Goal: Task Accomplishment & Management: Complete application form

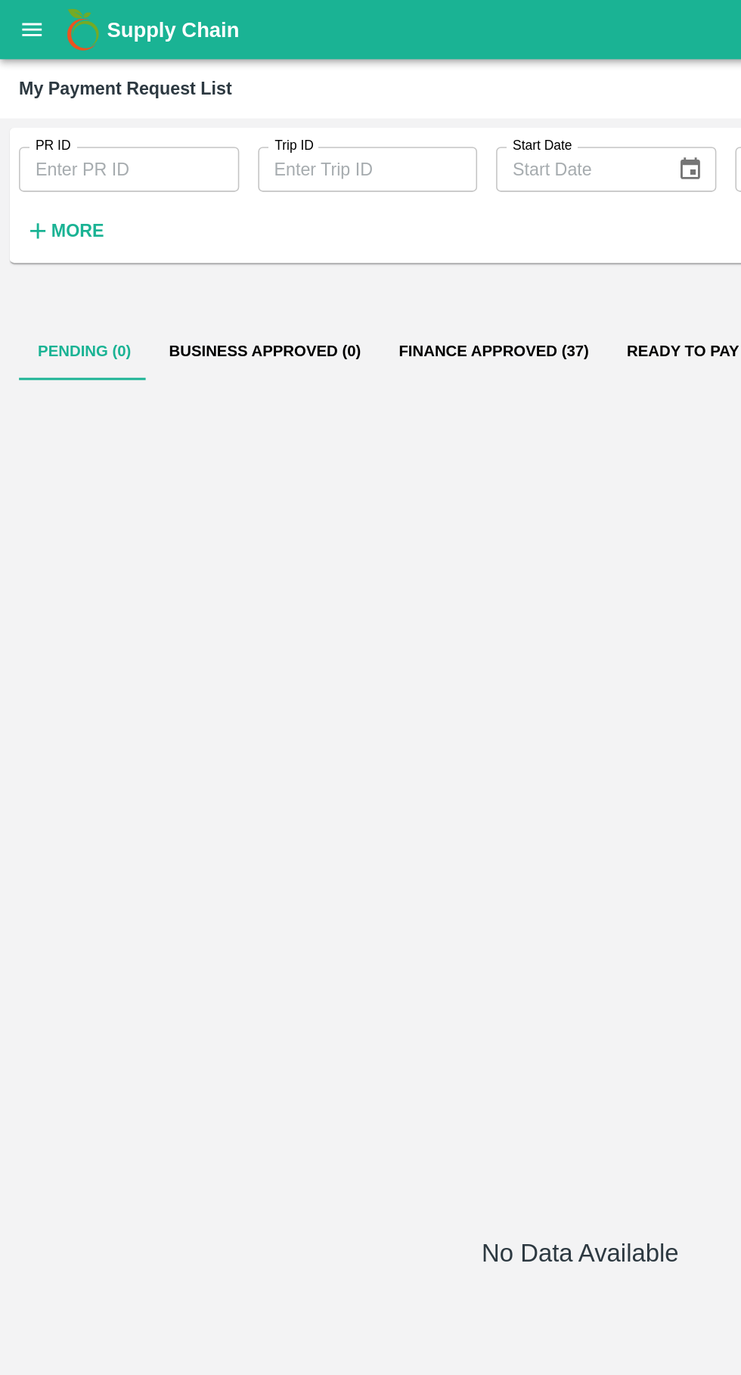
click at [20, 16] on icon "open drawer" at bounding box center [20, 18] width 13 height 8
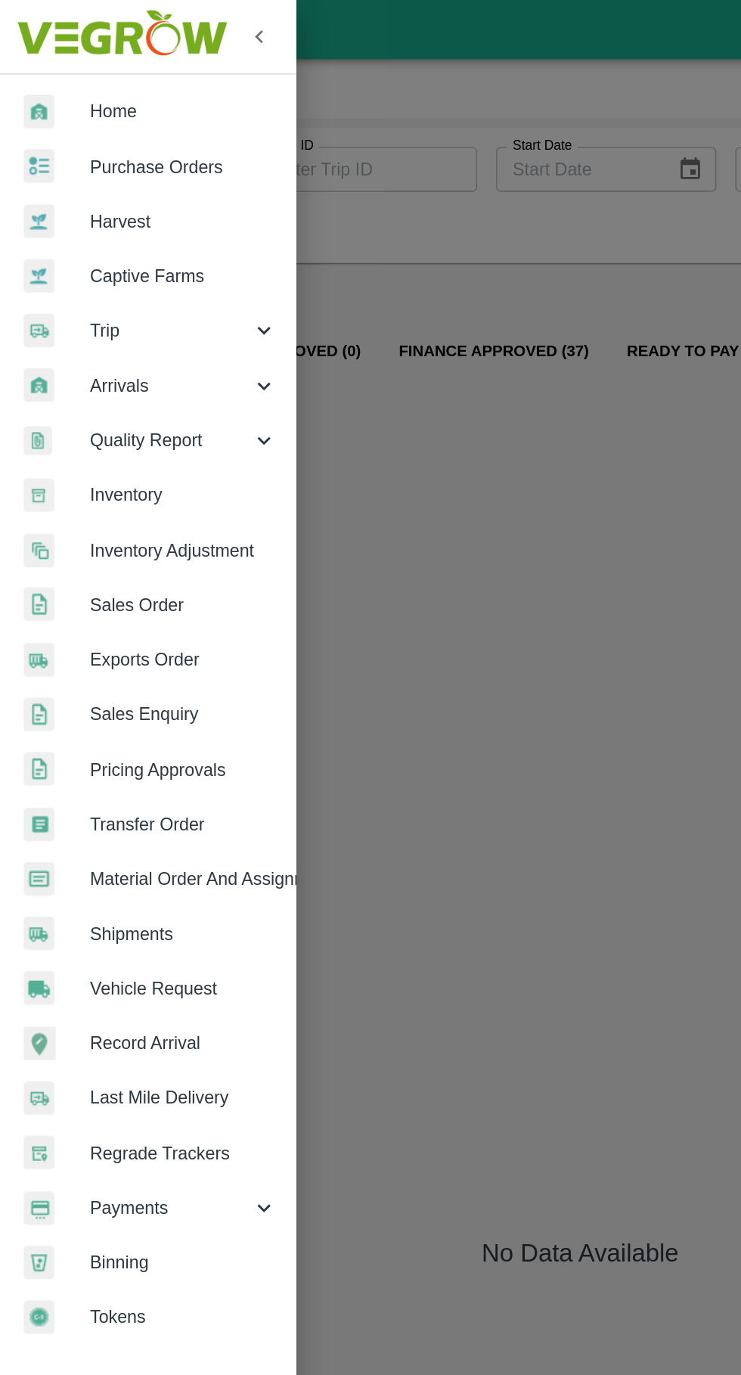
click at [69, 210] on span "Trip" at bounding box center [108, 211] width 103 height 17
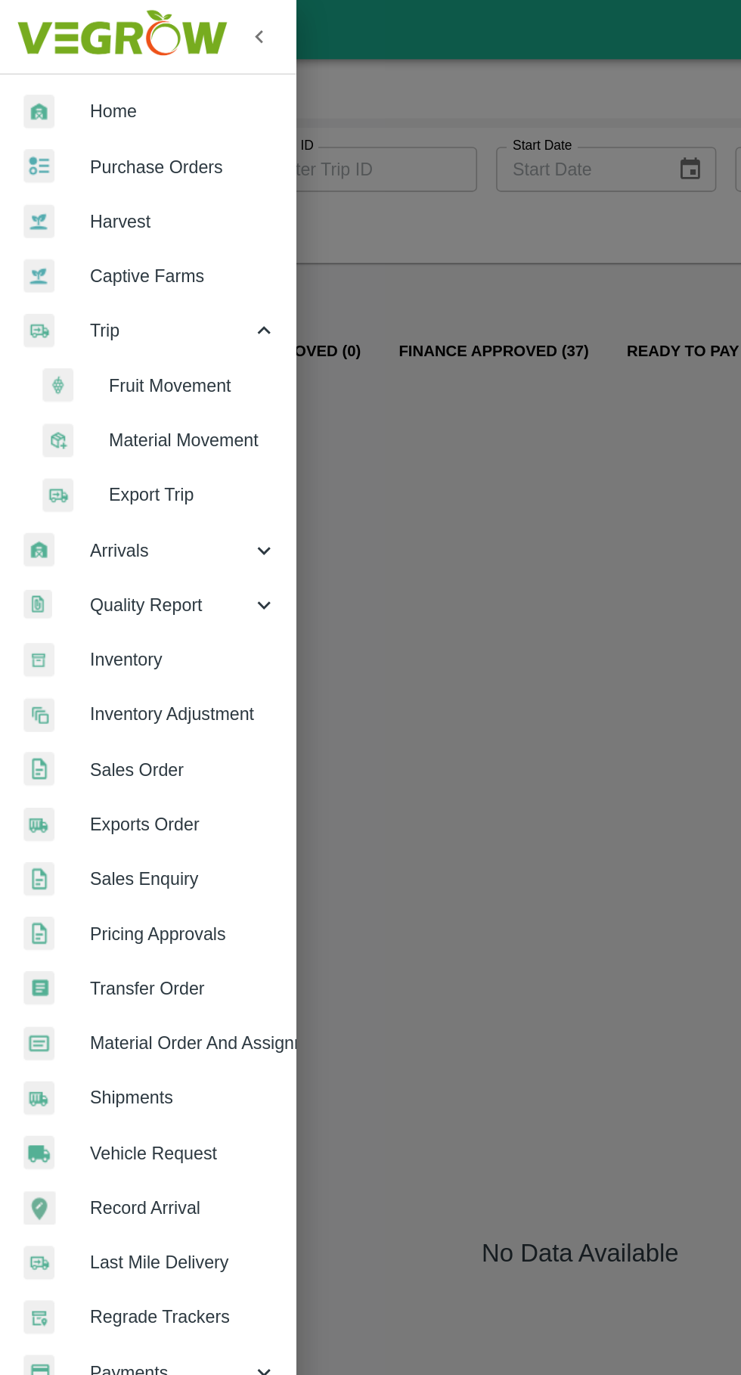
click at [91, 241] on span "Fruit Movement" at bounding box center [123, 246] width 107 height 17
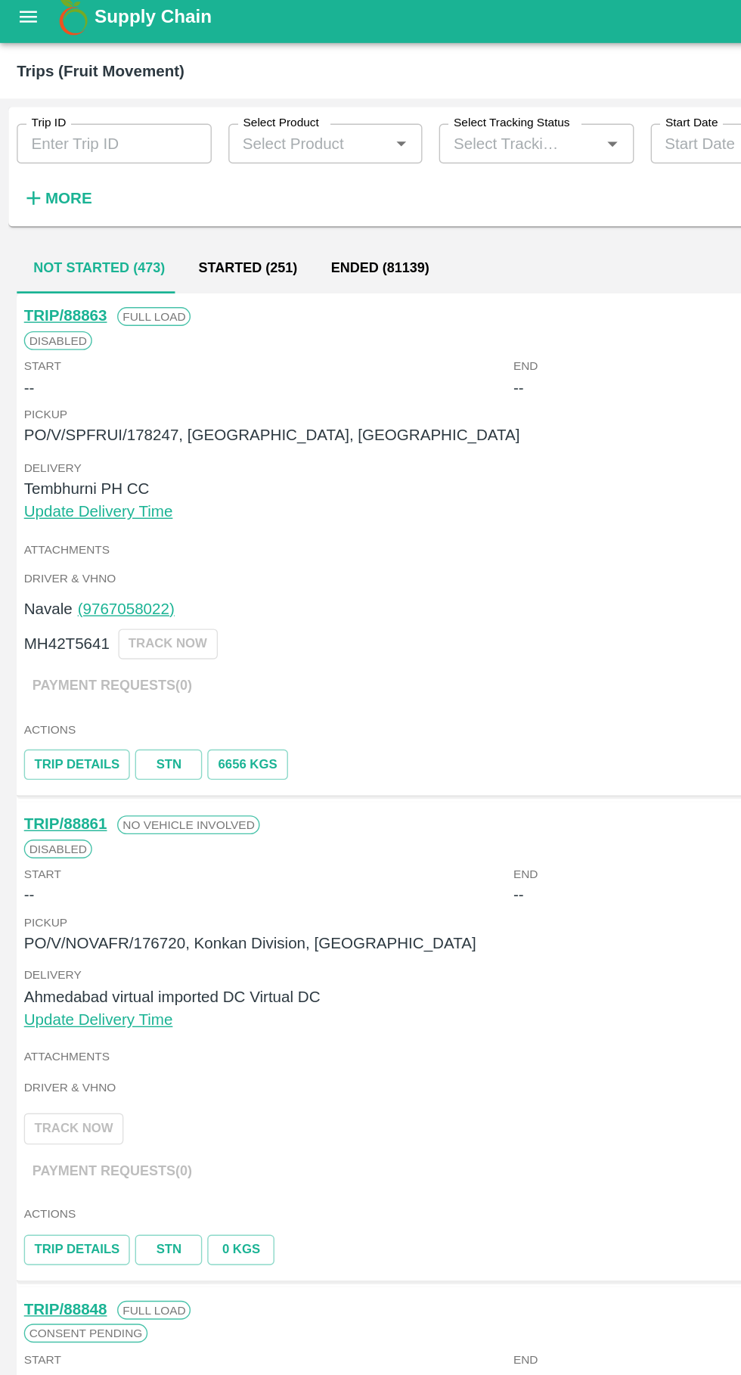
click at [8, 20] on button "open drawer" at bounding box center [20, 19] width 35 height 35
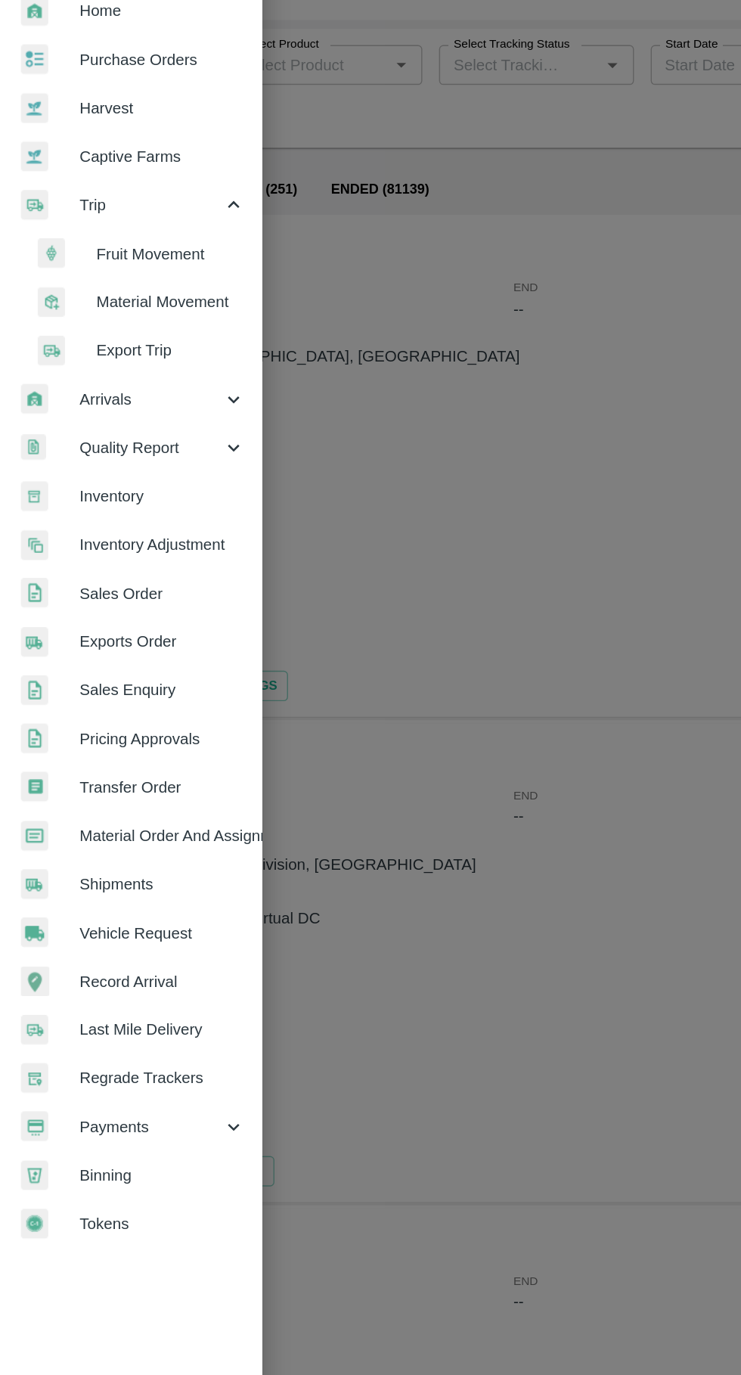
click at [57, 731] on span "Vehicle Request" at bounding box center [117, 737] width 120 height 17
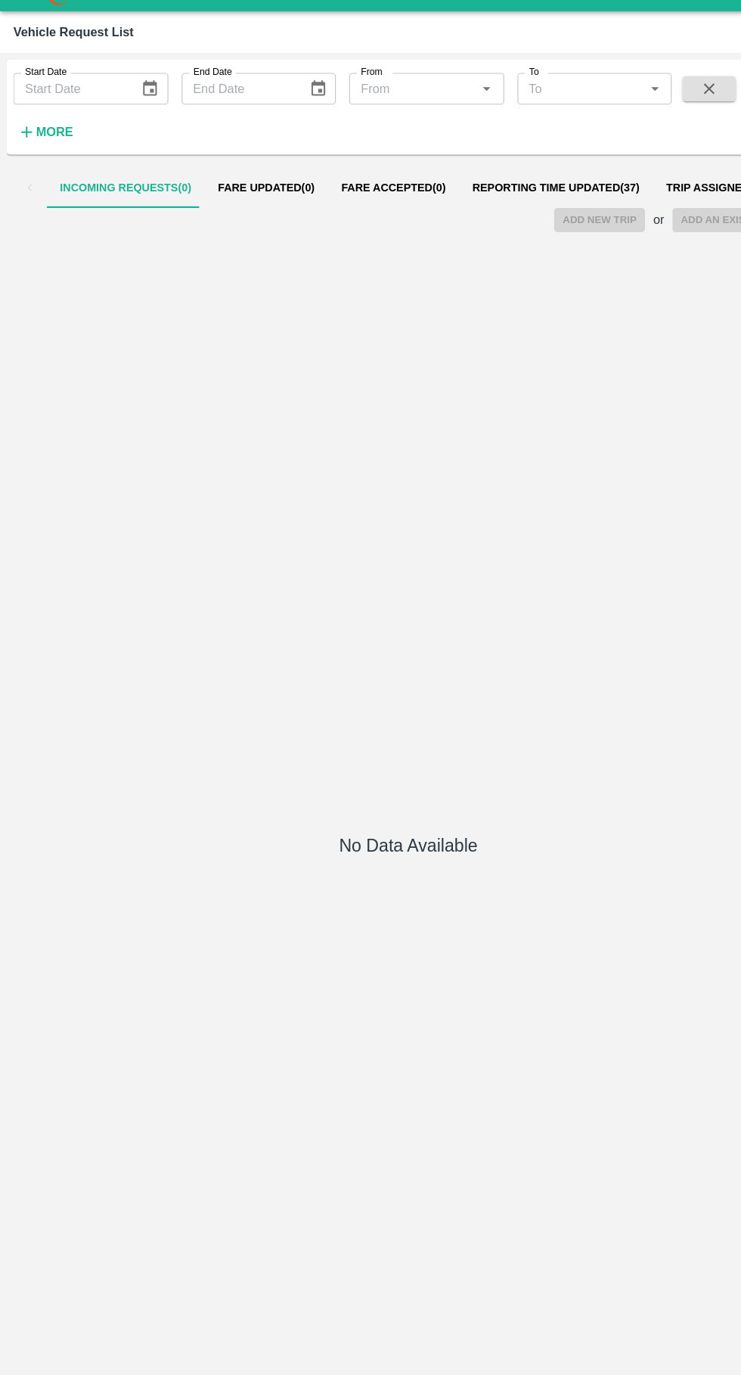
click at [448, 198] on span "Reporting Time Updated ( 37 )" at bounding box center [505, 198] width 152 height 12
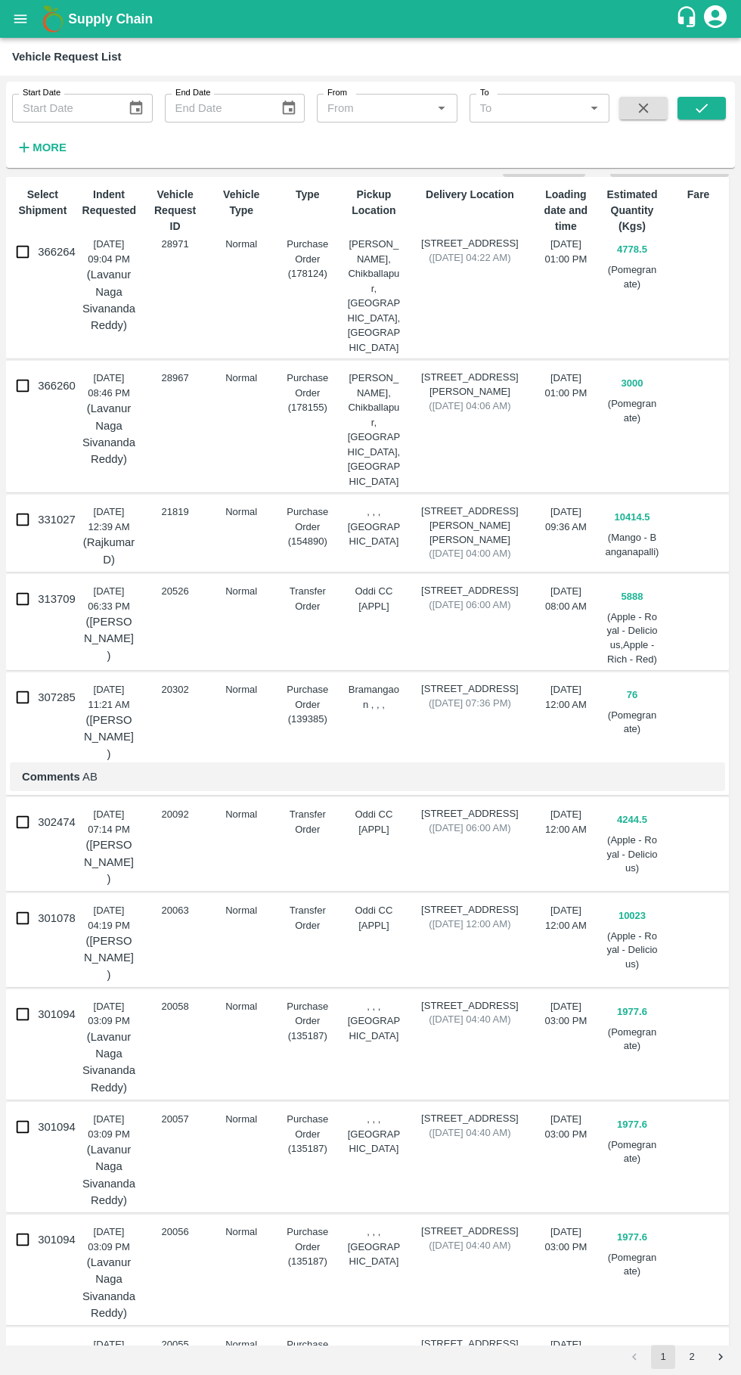
scroll to position [72, 0]
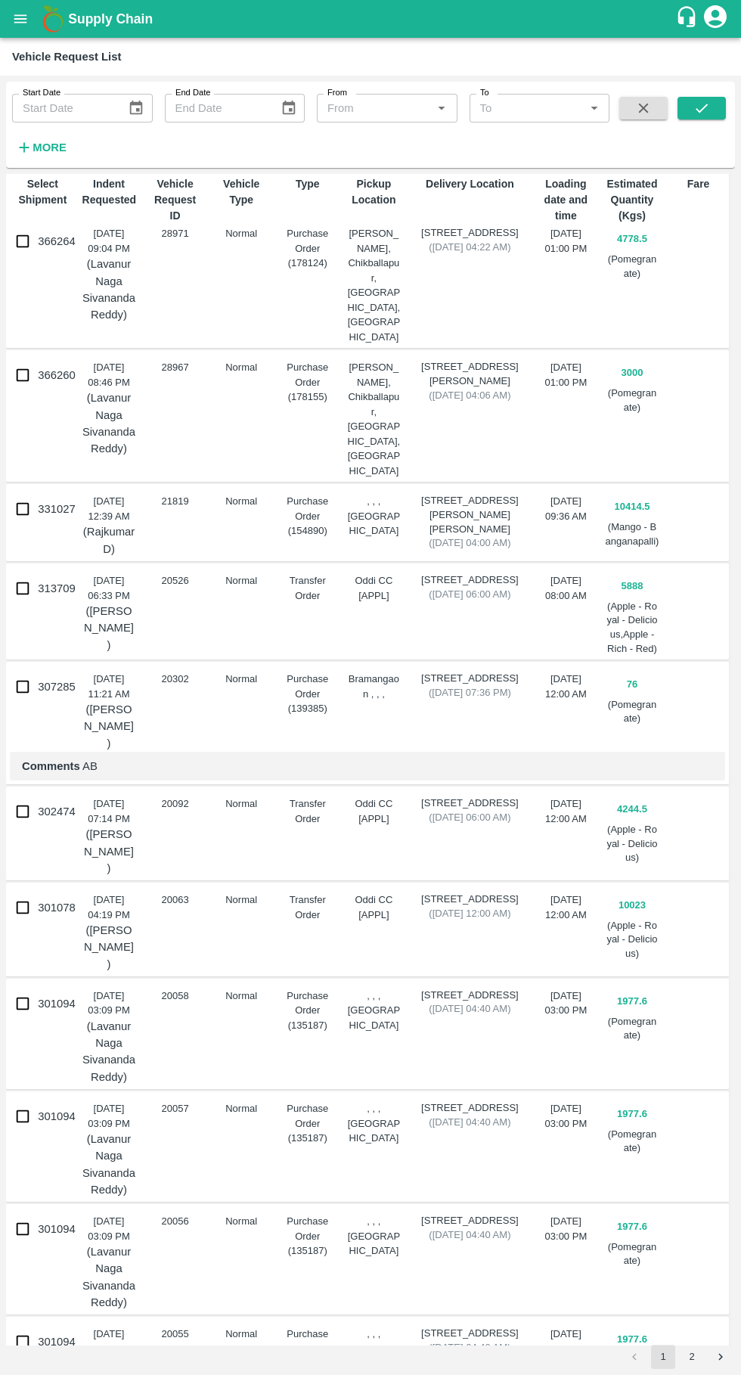
click at [24, 365] on input "366260" at bounding box center [23, 375] width 30 height 30
checkbox input "true"
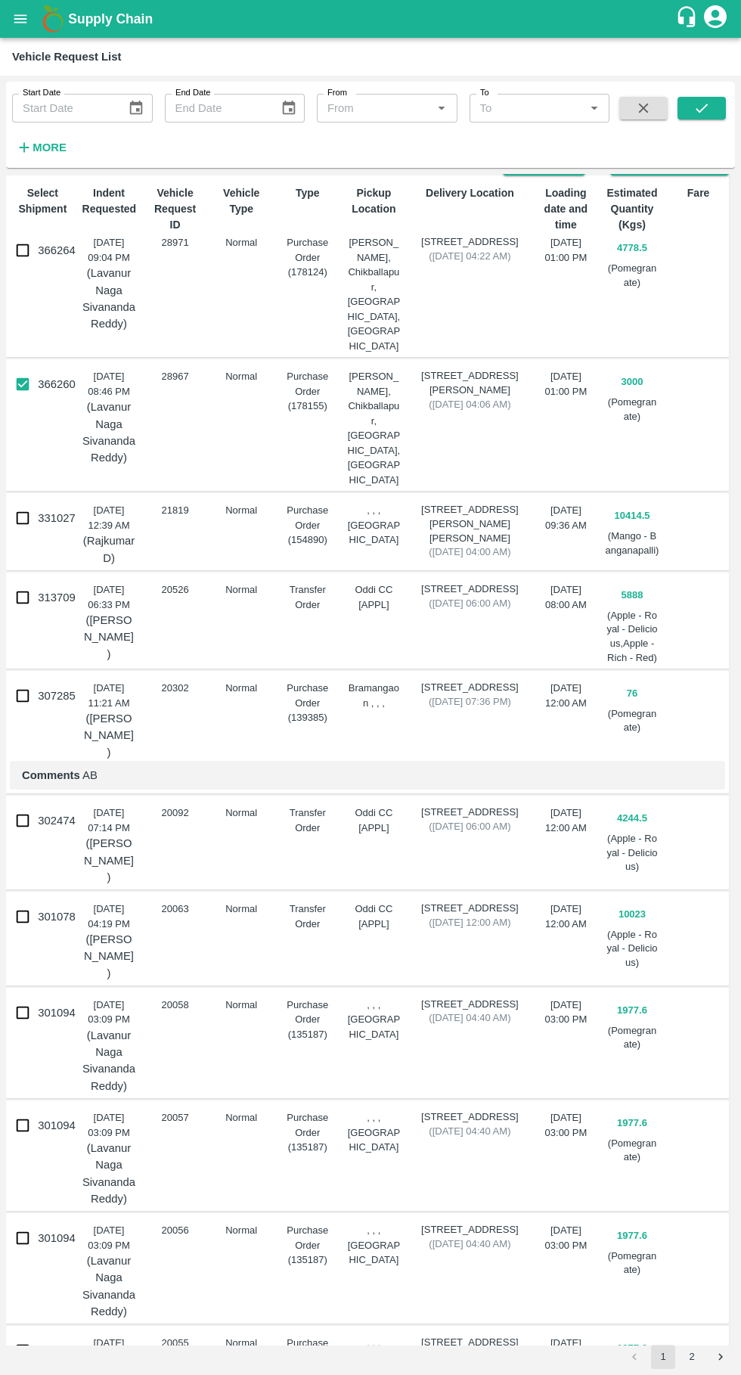
scroll to position [0, 0]
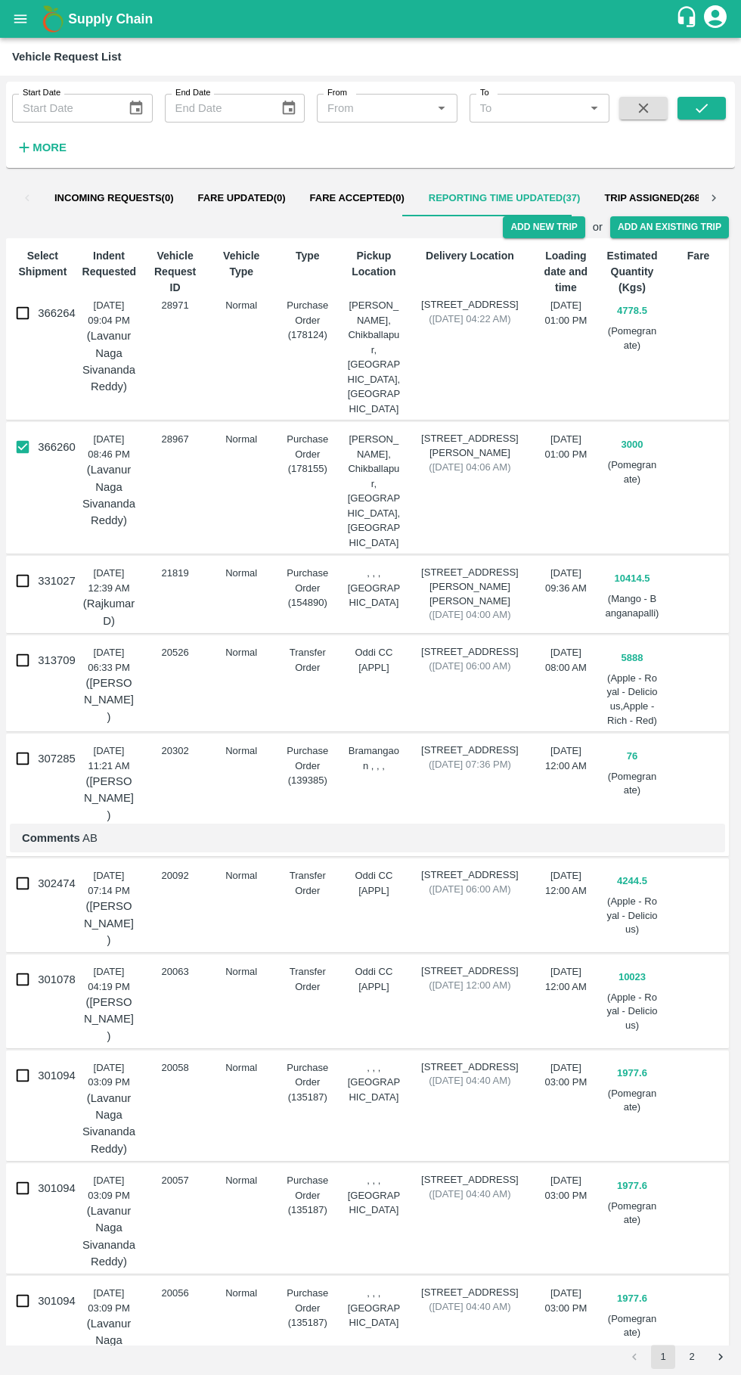
click at [557, 222] on button "Add New Trip" at bounding box center [544, 227] width 82 height 22
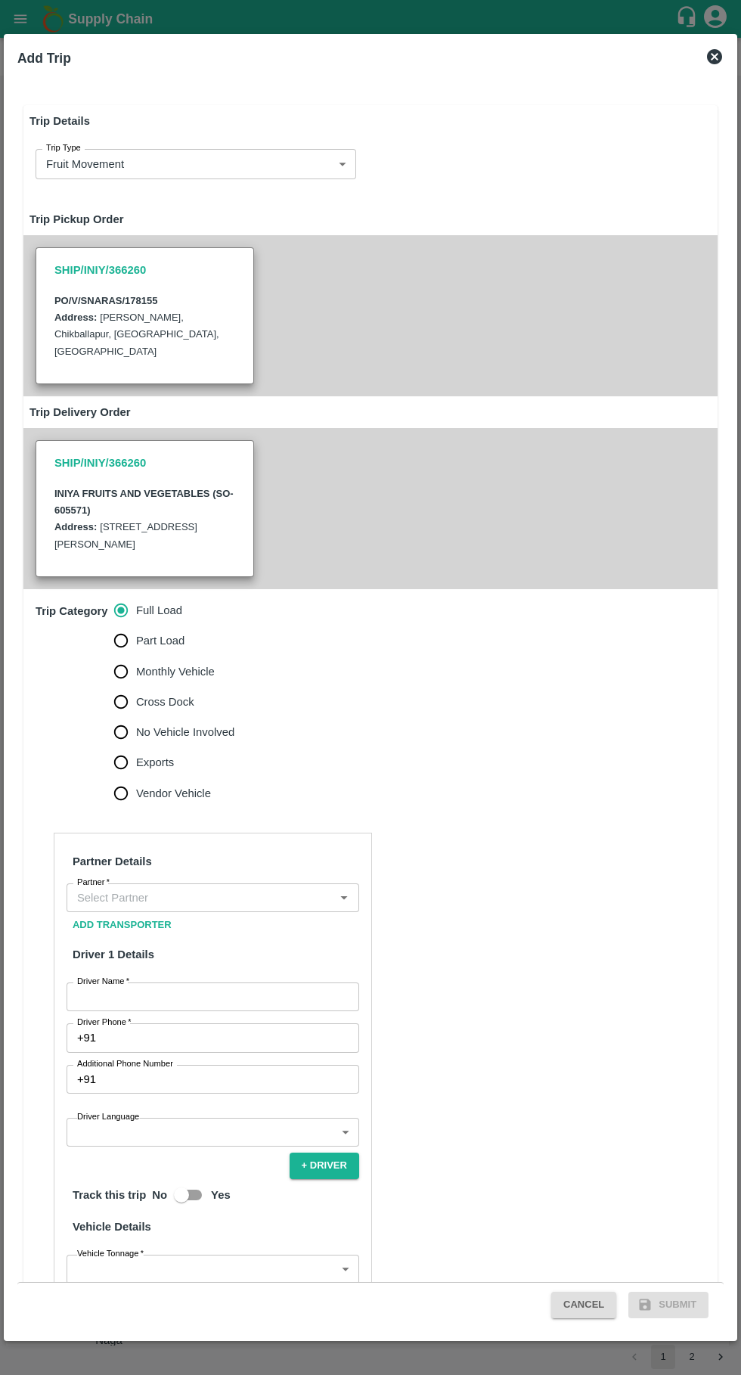
type input "3000"
type input "Normal"
click at [143, 892] on input "Partner   *" at bounding box center [200, 898] width 259 height 20
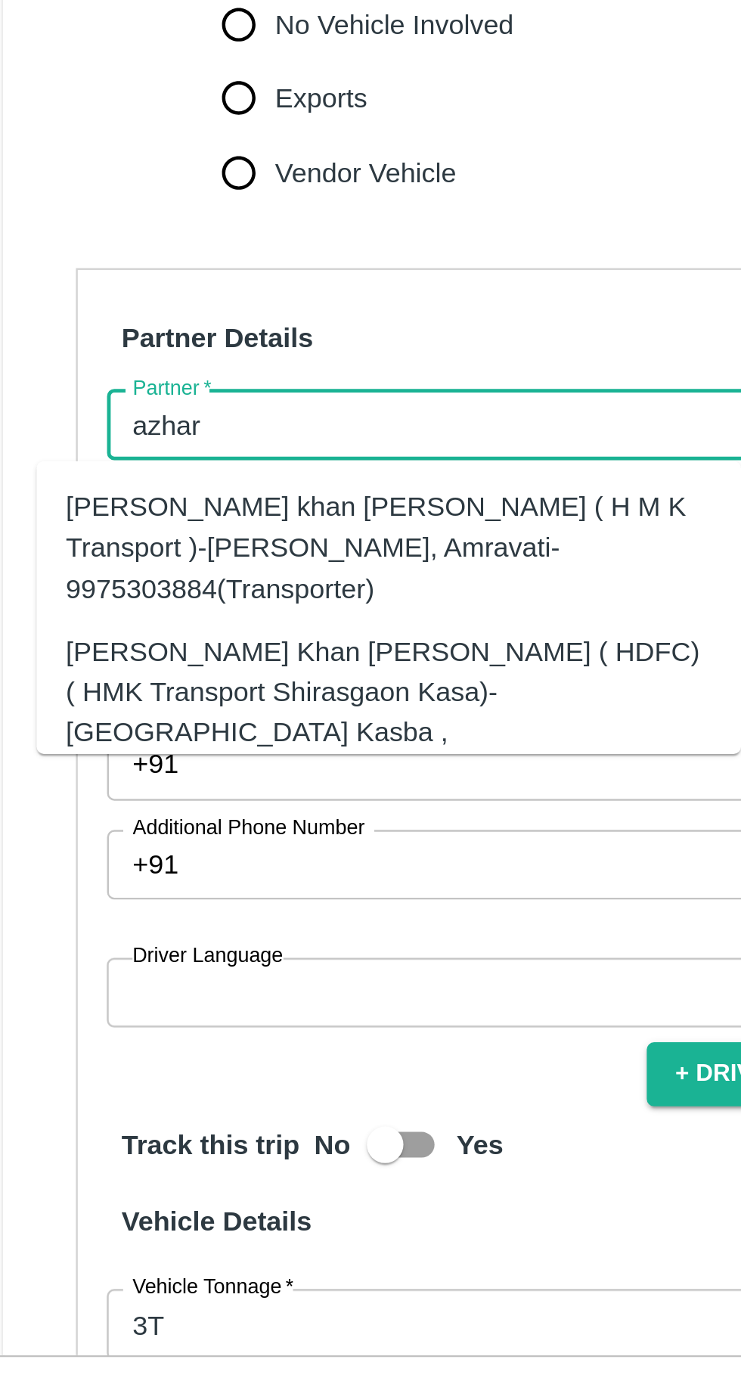
click at [91, 994] on div "[PERSON_NAME] Khan [PERSON_NAME] ( HDFC) ( HMK Transport Shirasgaon Kasa)-[GEOG…" at bounding box center [183, 1016] width 267 height 67
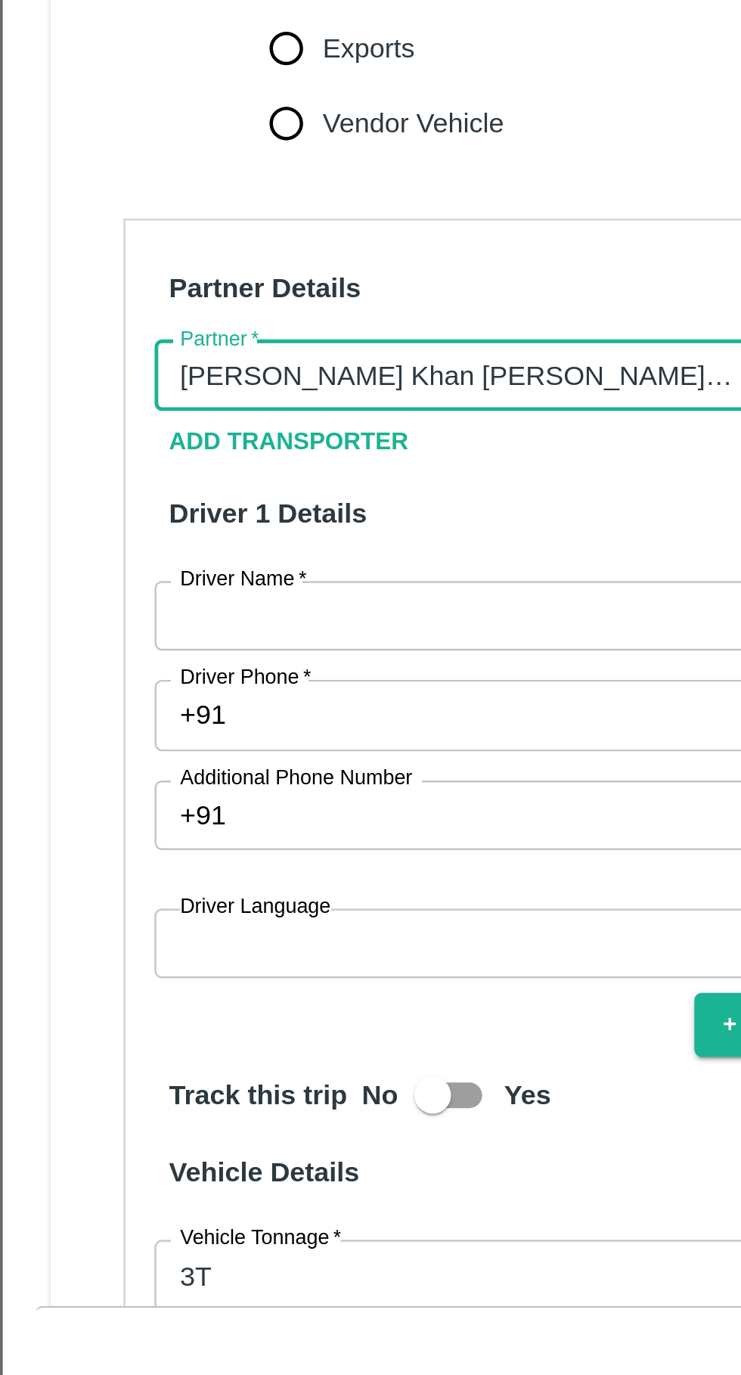
type input "[PERSON_NAME] Khan [PERSON_NAME] ( HDFC) ( HMK Transport Shirasgaon Kasa)-[GEOG…"
click at [165, 993] on input "Driver Name   *" at bounding box center [213, 997] width 293 height 29
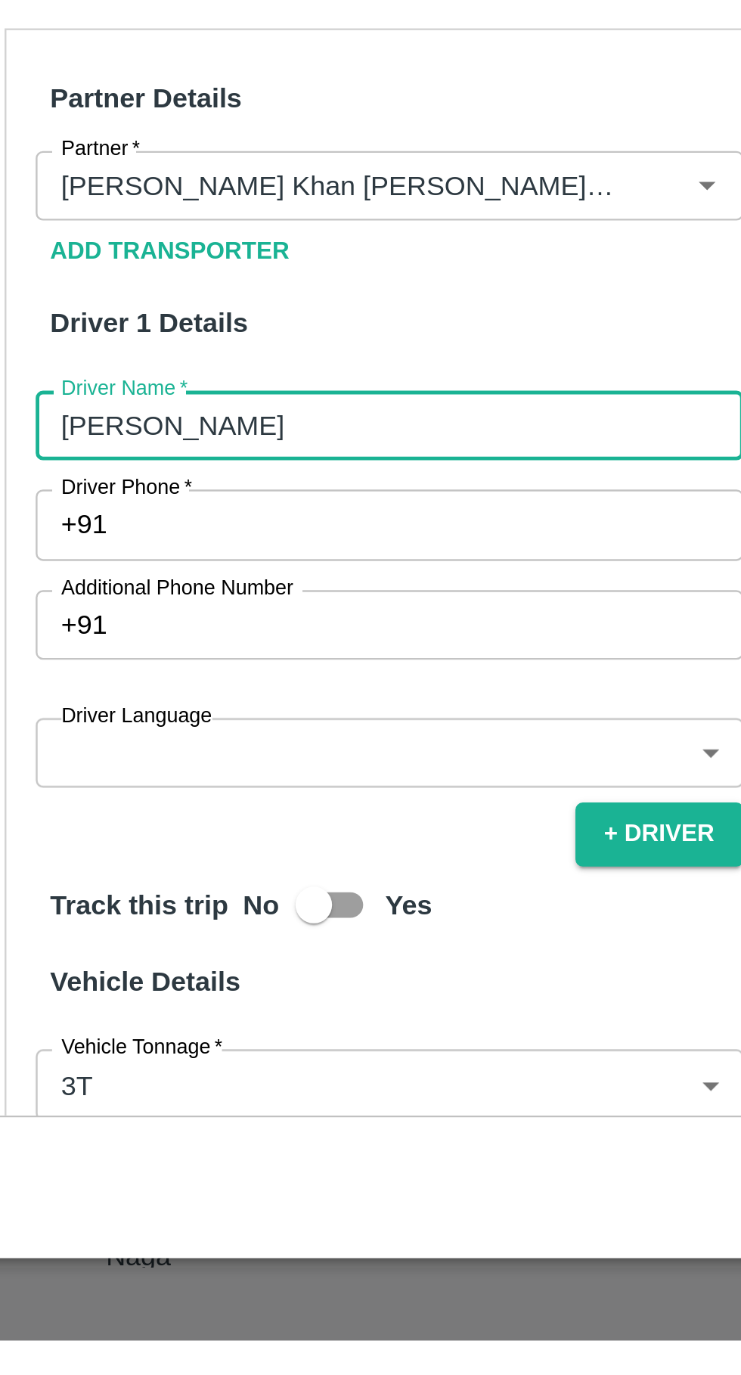
type input "[PERSON_NAME]"
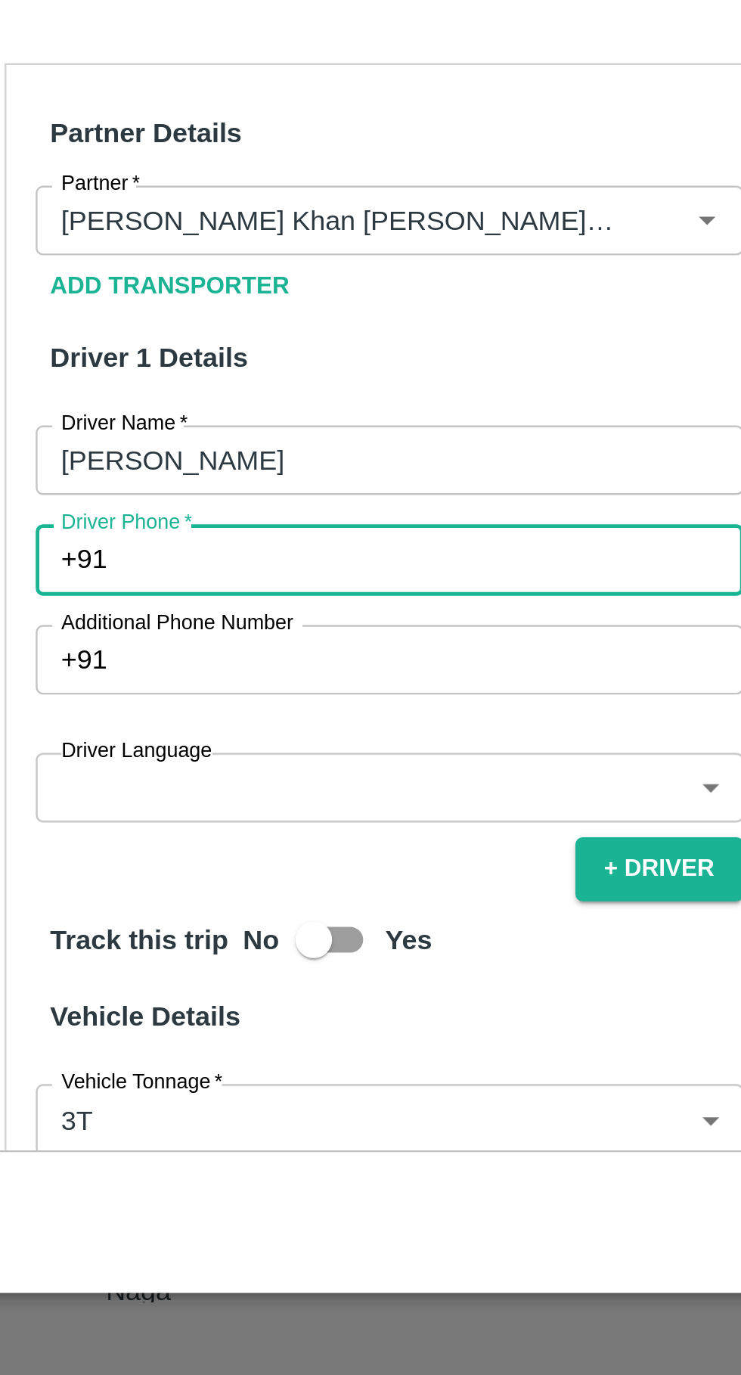
paste input "9845929311"
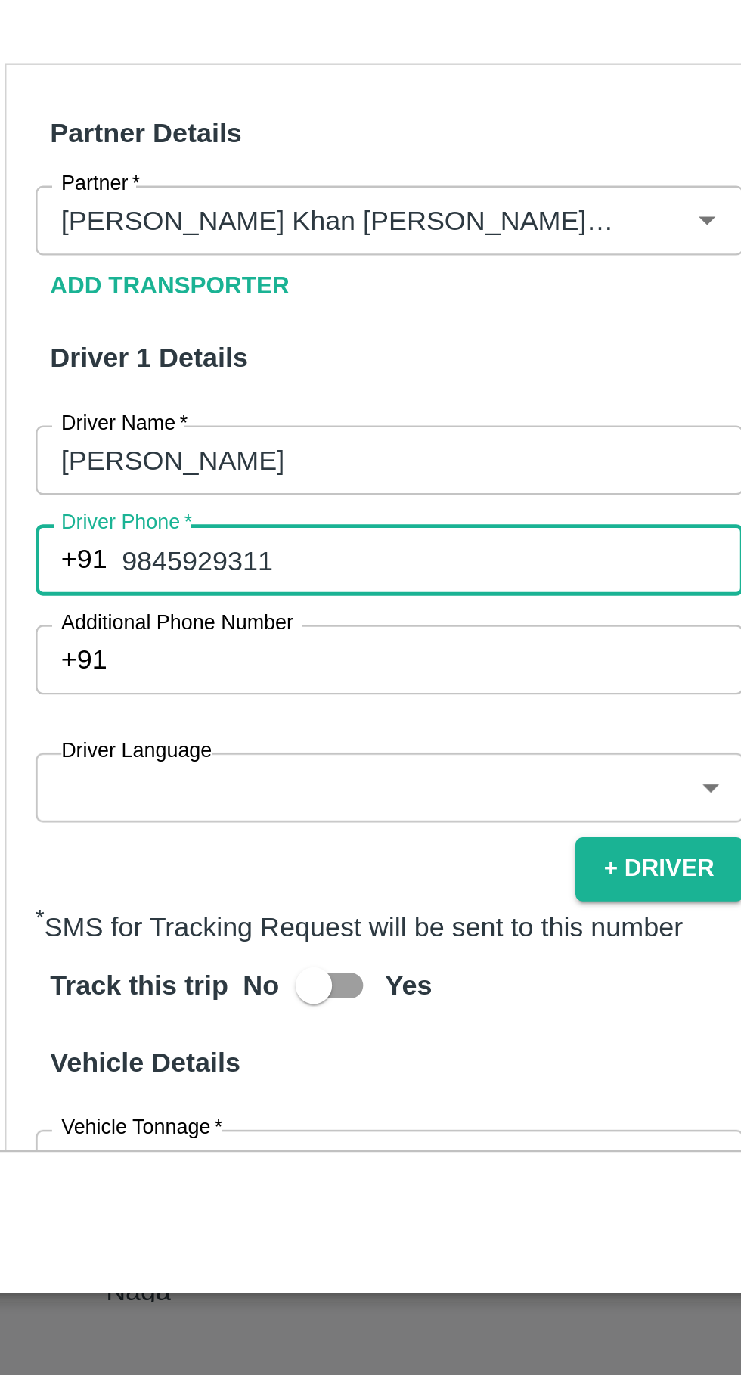
type input "9845929311"
click at [195, 1128] on body "Supply Chain Vehicle Request List Start Date Start Date End Date End Date From …" at bounding box center [370, 687] width 741 height 1375
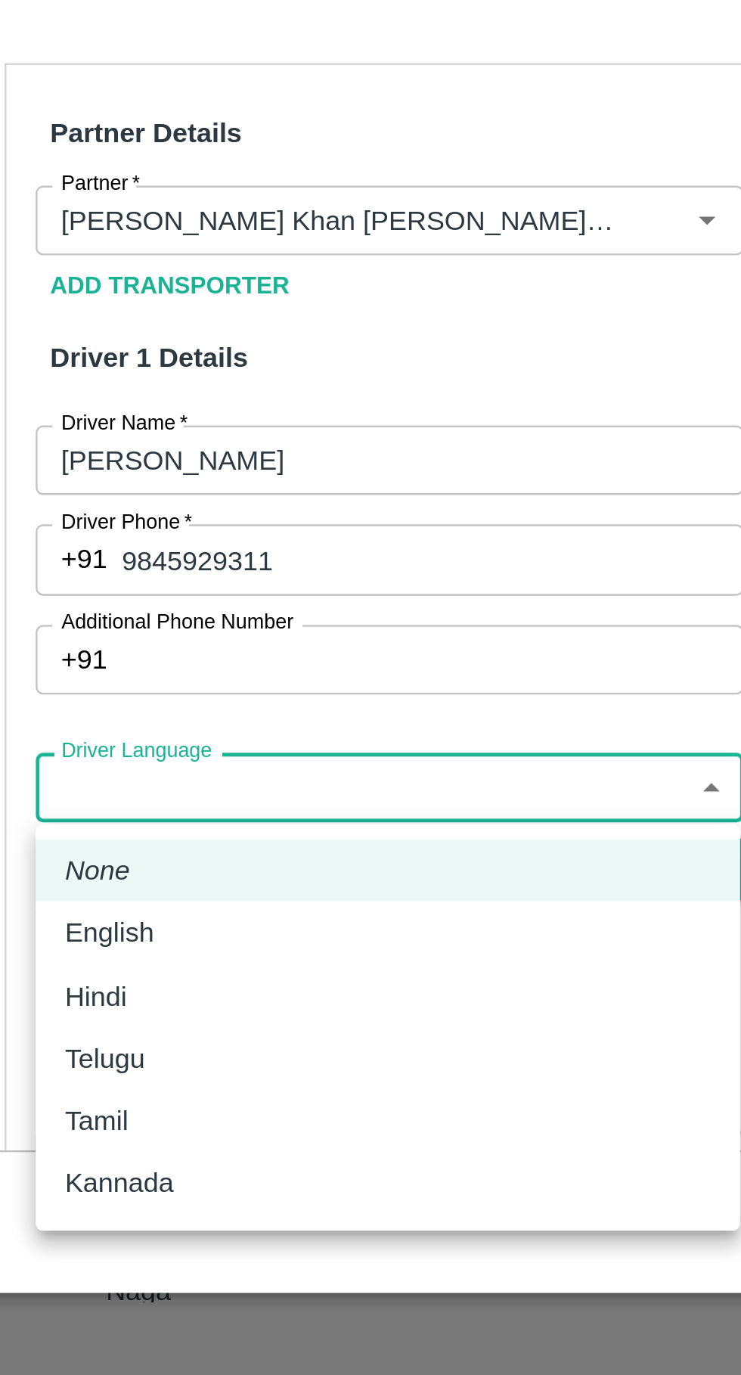
click at [110, 1219] on div "Hindi" at bounding box center [95, 1218] width 33 height 17
type input "hi"
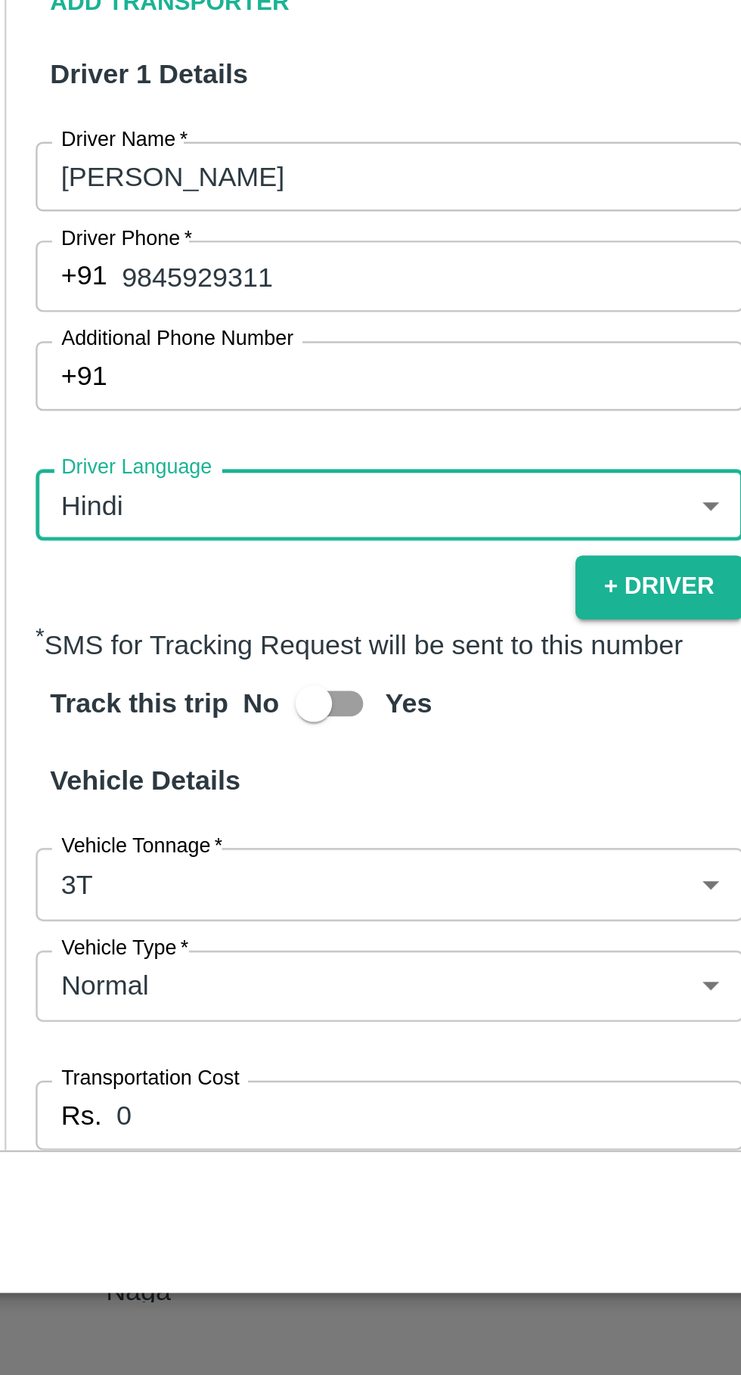
scroll to position [145, 0]
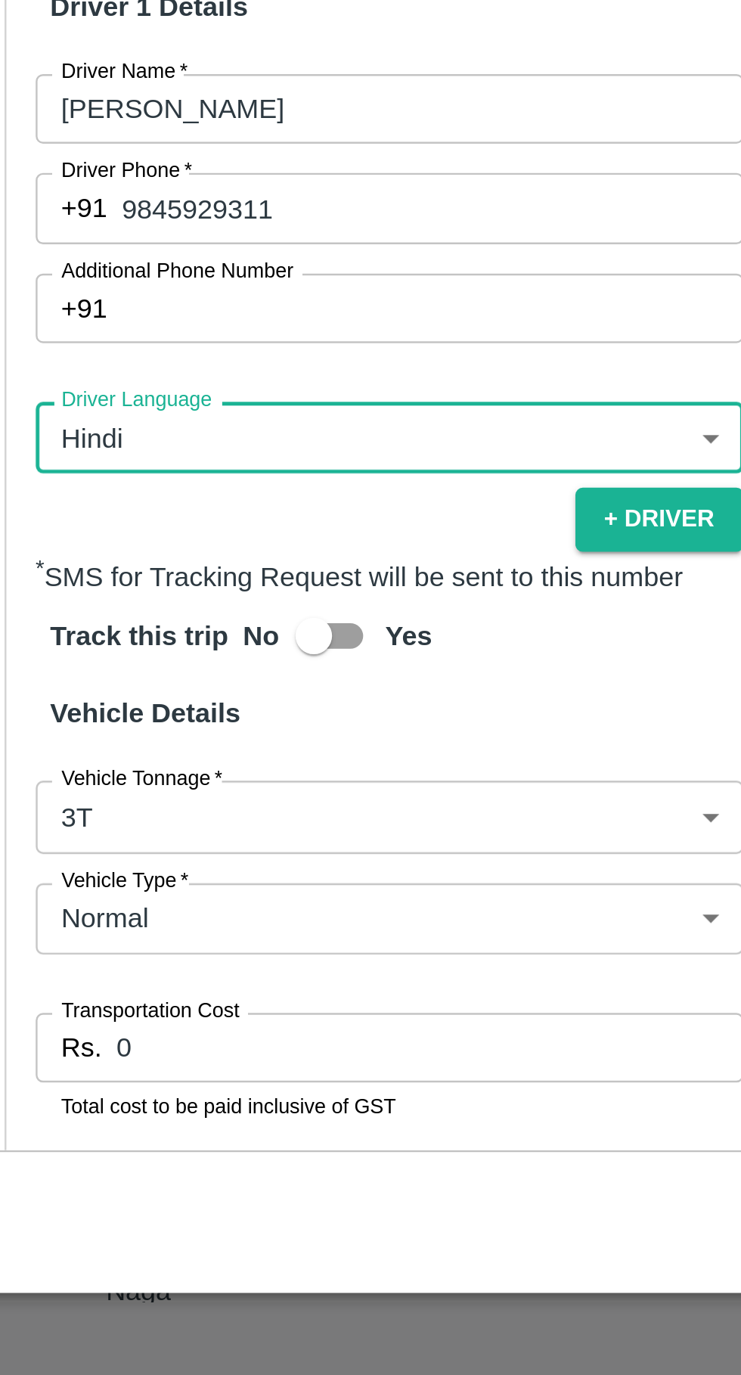
click at [185, 1138] on body "Supply Chain Vehicle Request List Start Date Start Date End Date End Date From …" at bounding box center [370, 687] width 741 height 1375
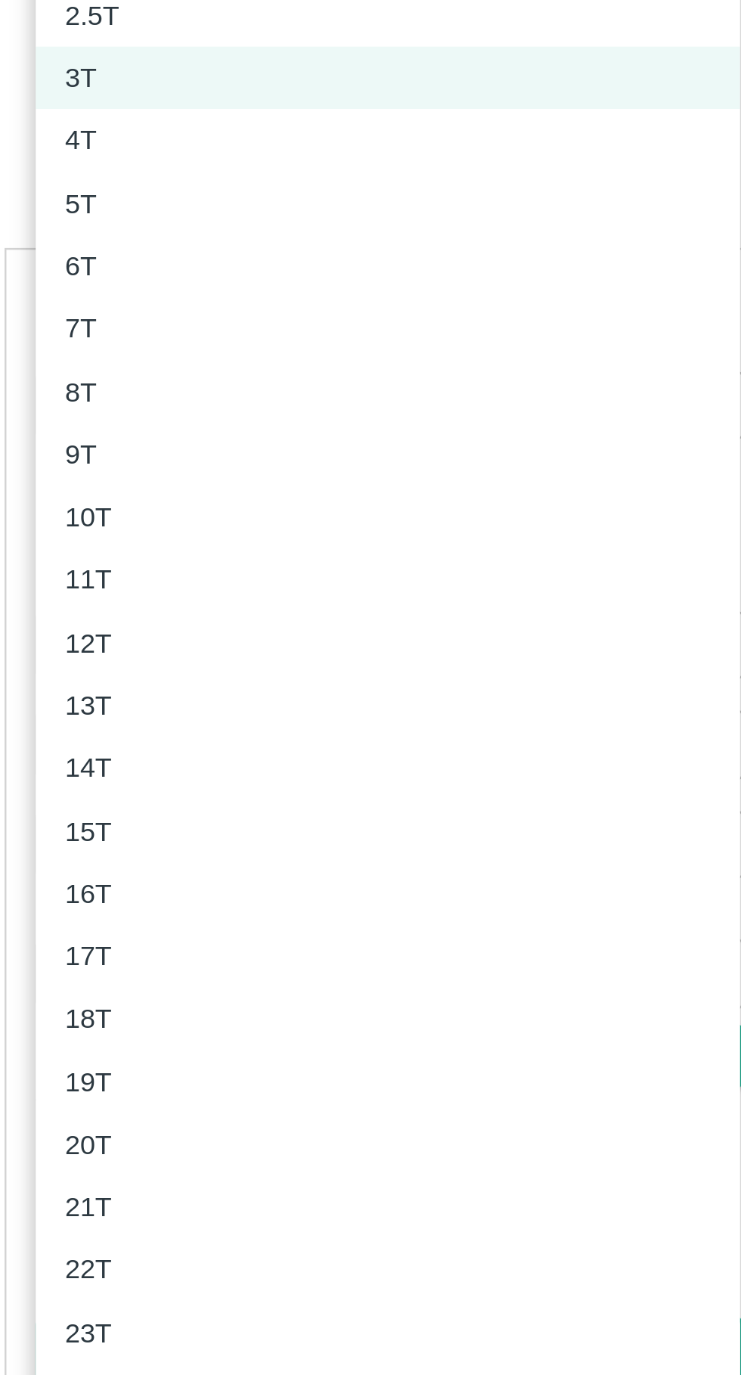
click at [101, 642] on div "4T" at bounding box center [212, 643] width 267 height 17
type input "4000"
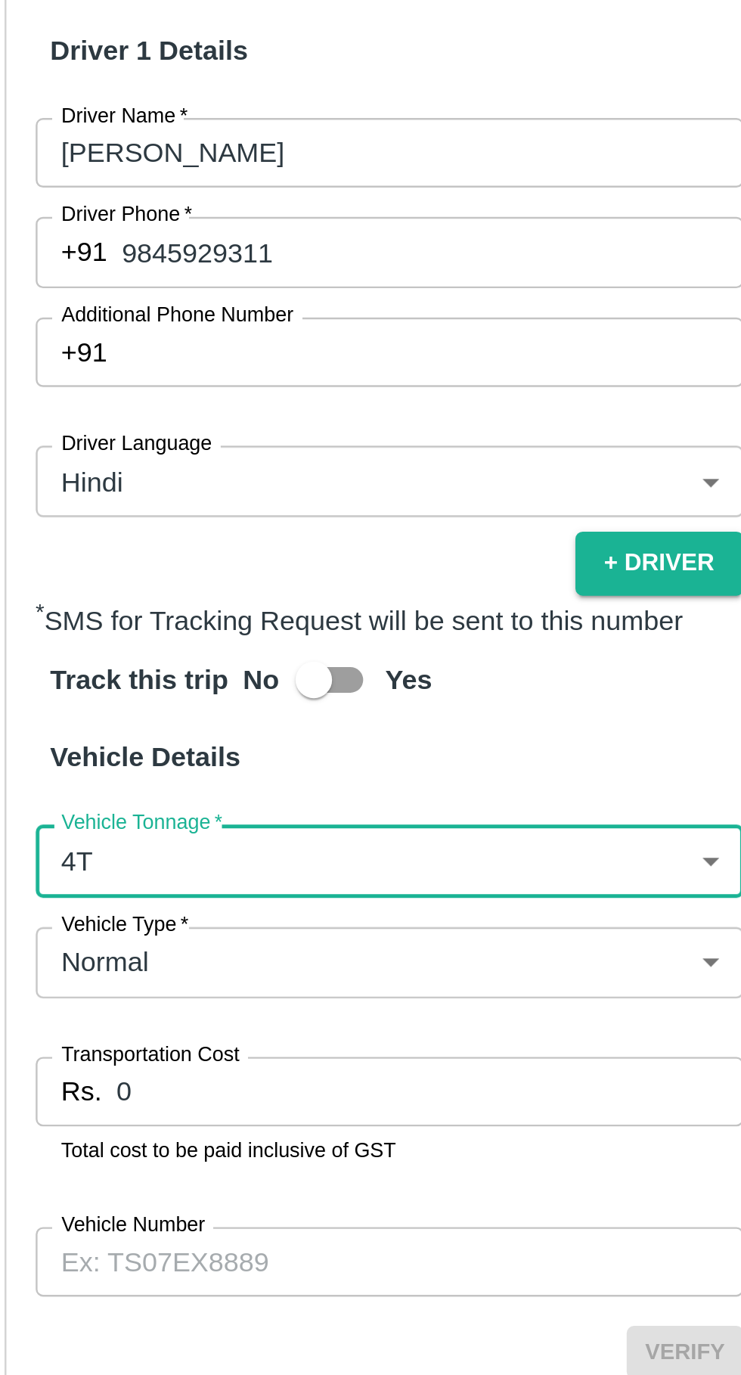
scroll to position [173, 0]
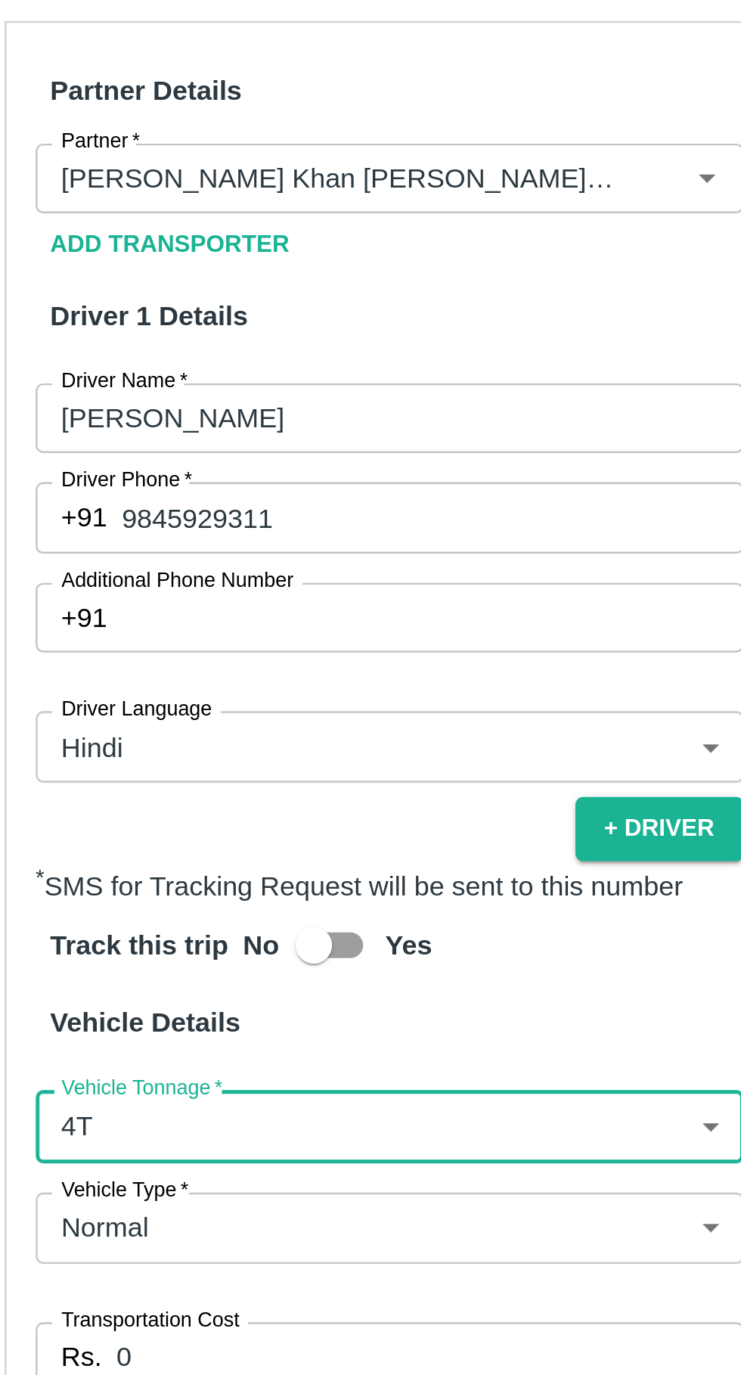
click at [196, 1109] on body "Supply Chain Vehicle Request List Start Date Start Date End Date End Date From …" at bounding box center [370, 687] width 741 height 1375
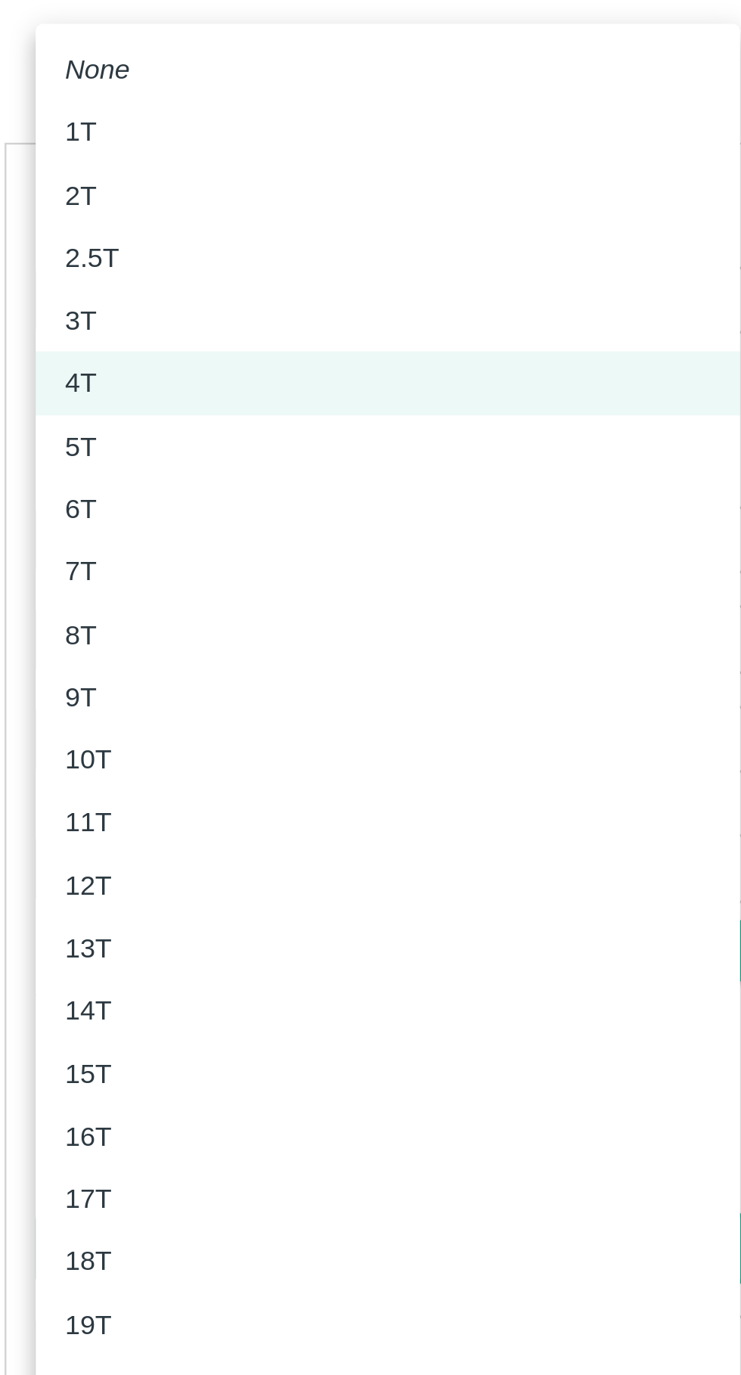
scroll to position [0, 0]
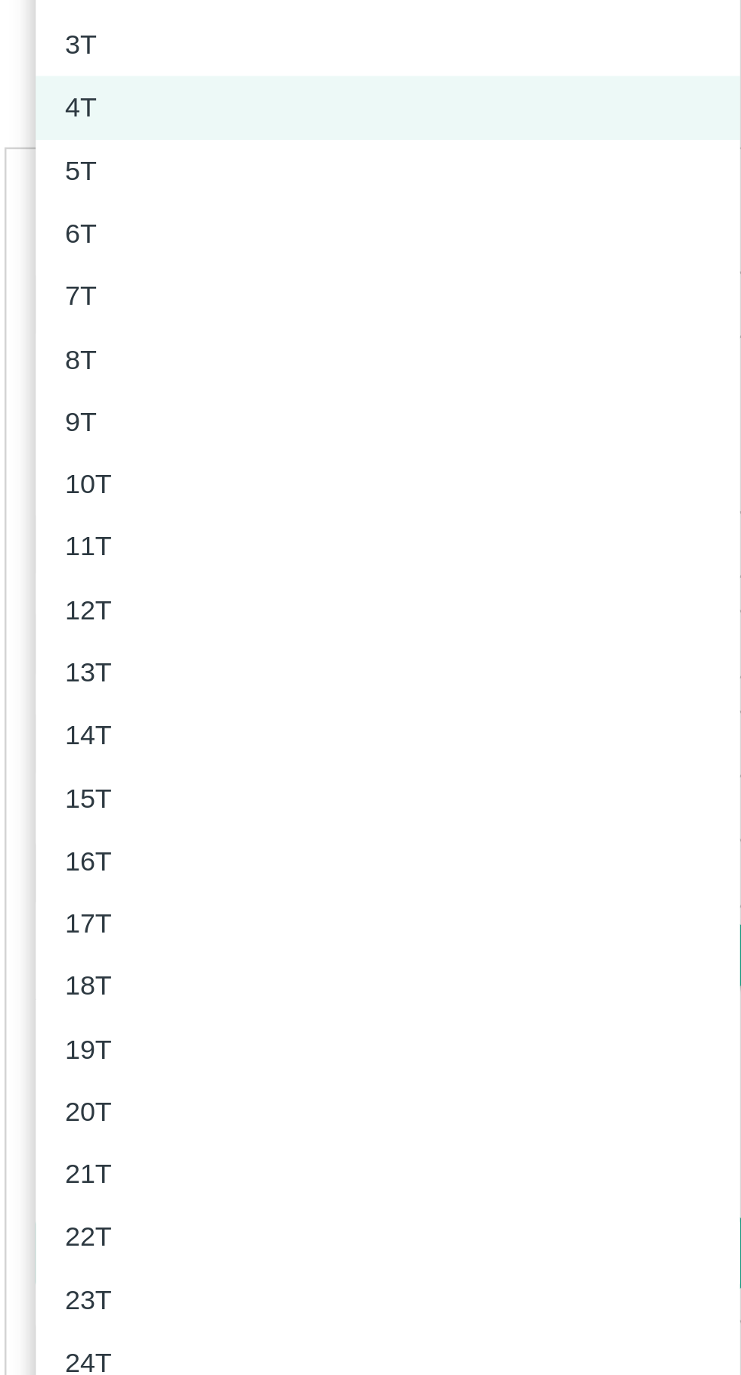
click at [86, 645] on p "4T" at bounding box center [85, 643] width 13 height 17
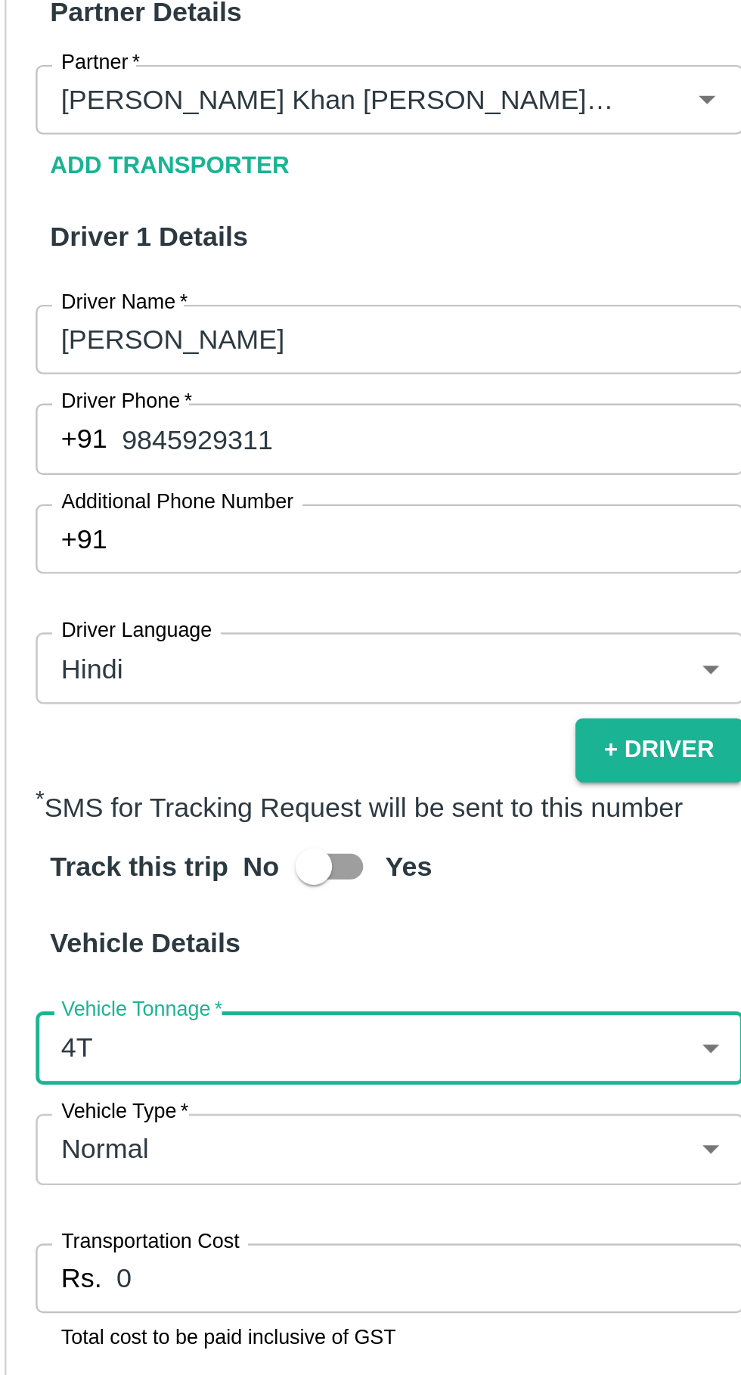
scroll to position [283, 0]
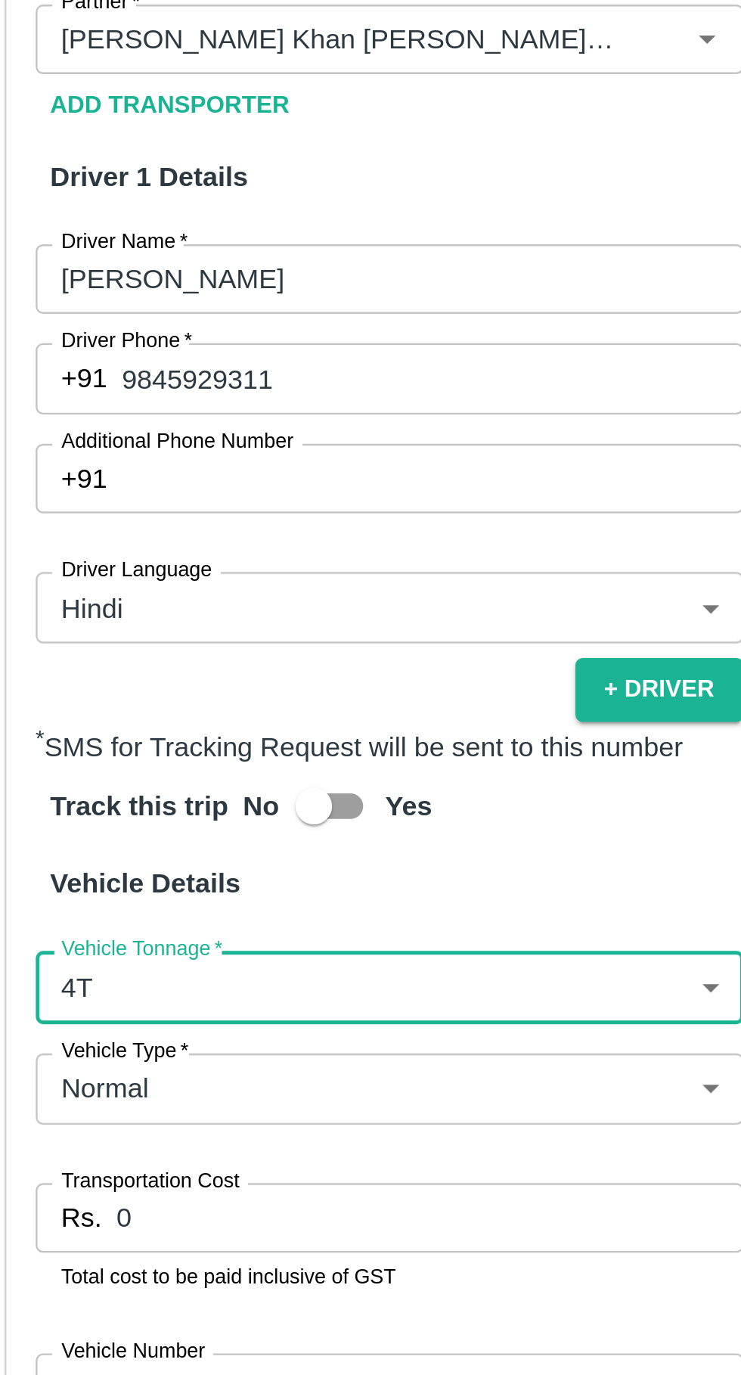
click at [178, 1106] on input "0" at bounding box center [229, 1102] width 259 height 29
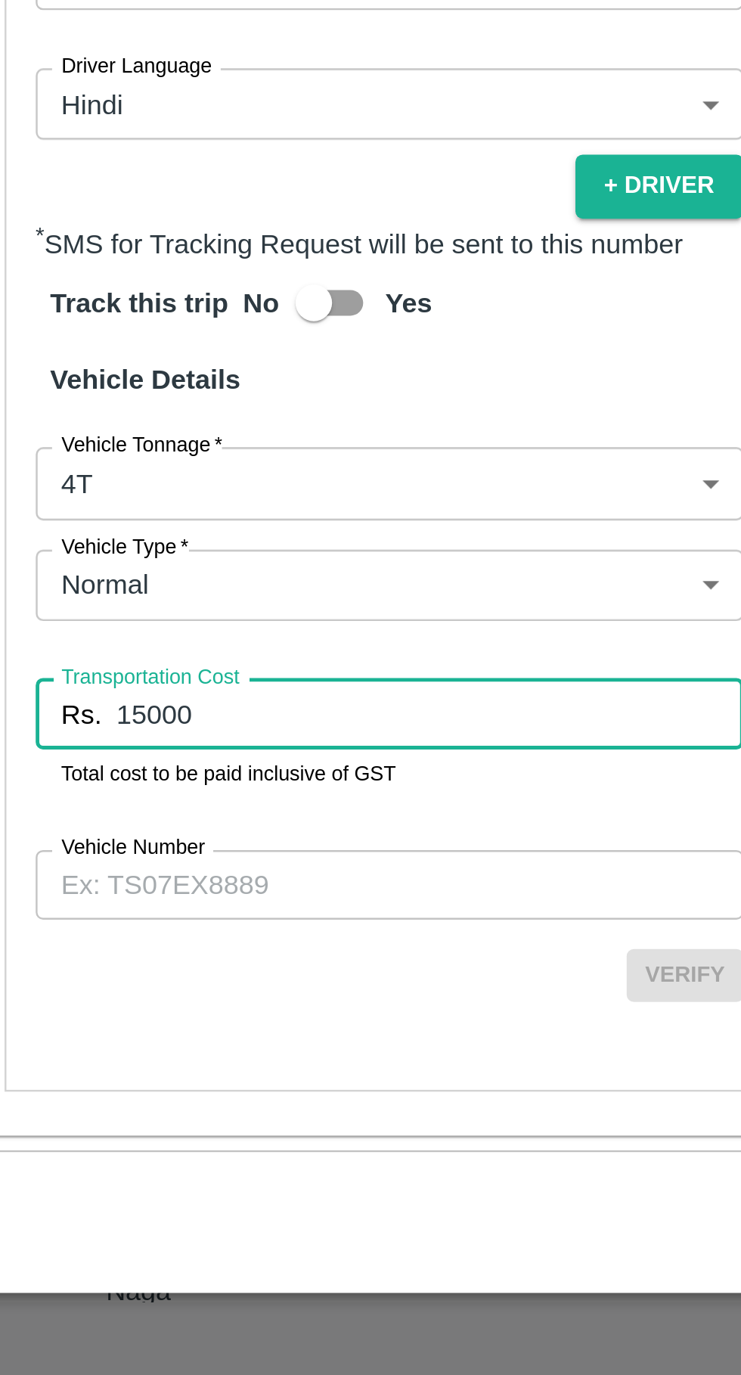
type input "15000"
click at [188, 1173] on input "Vehicle Number" at bounding box center [213, 1172] width 293 height 29
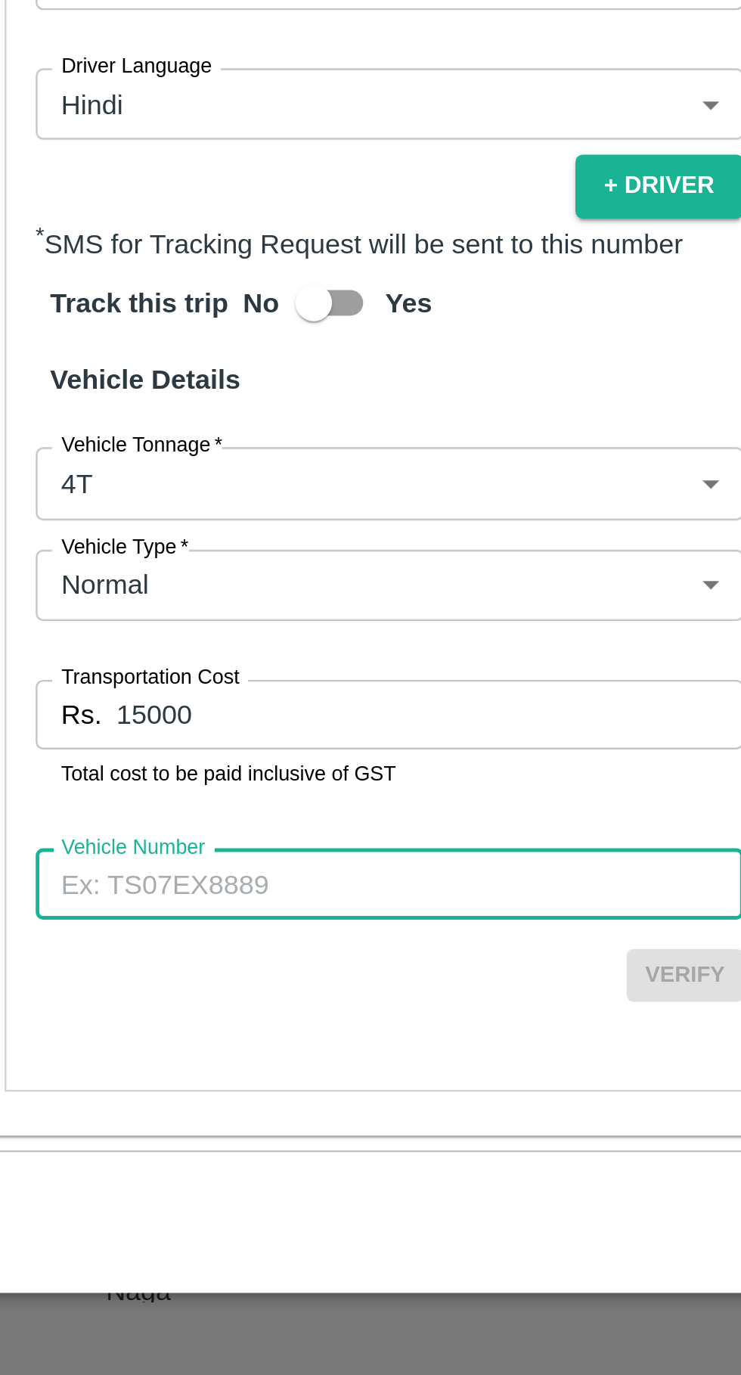
click at [185, 1173] on input "Vehicle Number" at bounding box center [213, 1172] width 293 height 29
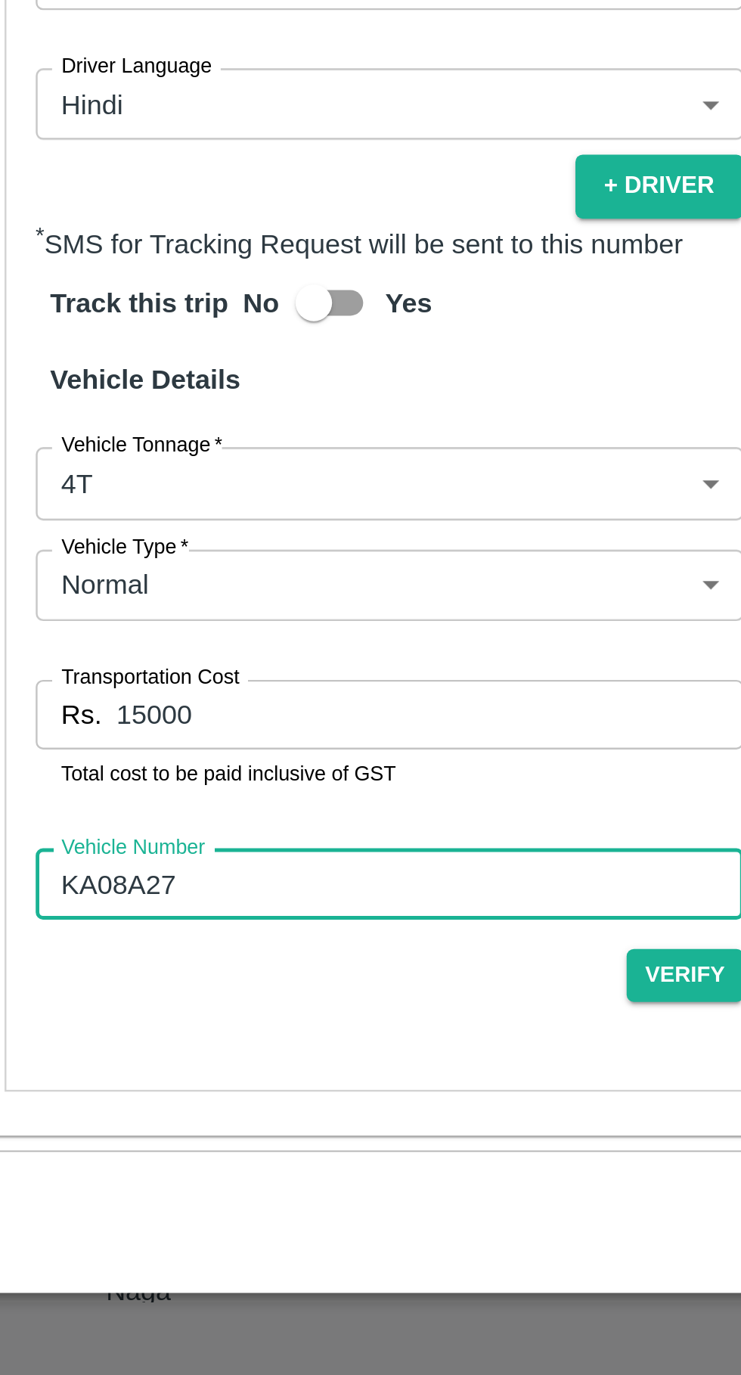
click at [157, 1167] on input "KA08A27" at bounding box center [213, 1172] width 293 height 29
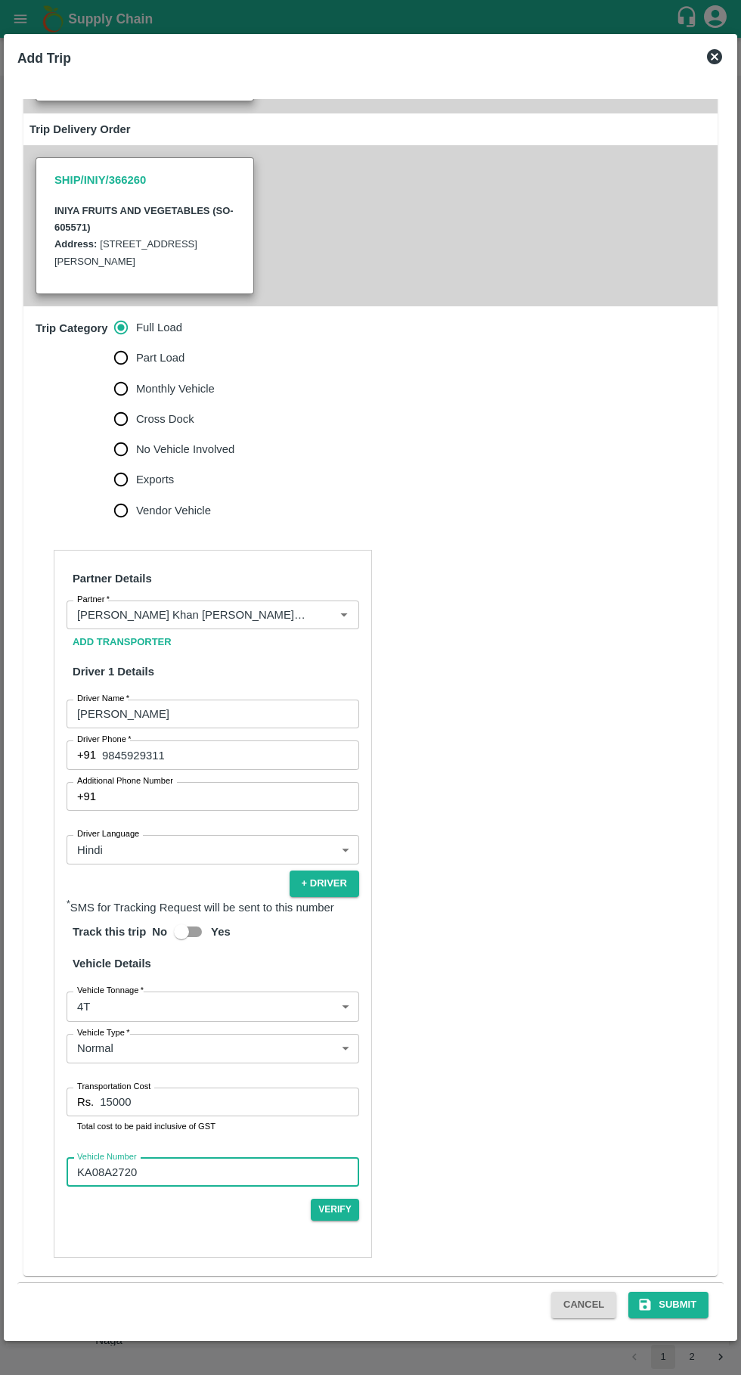
type input "KA08A2720"
click at [691, 1310] on button "Submit" at bounding box center [669, 1305] width 80 height 26
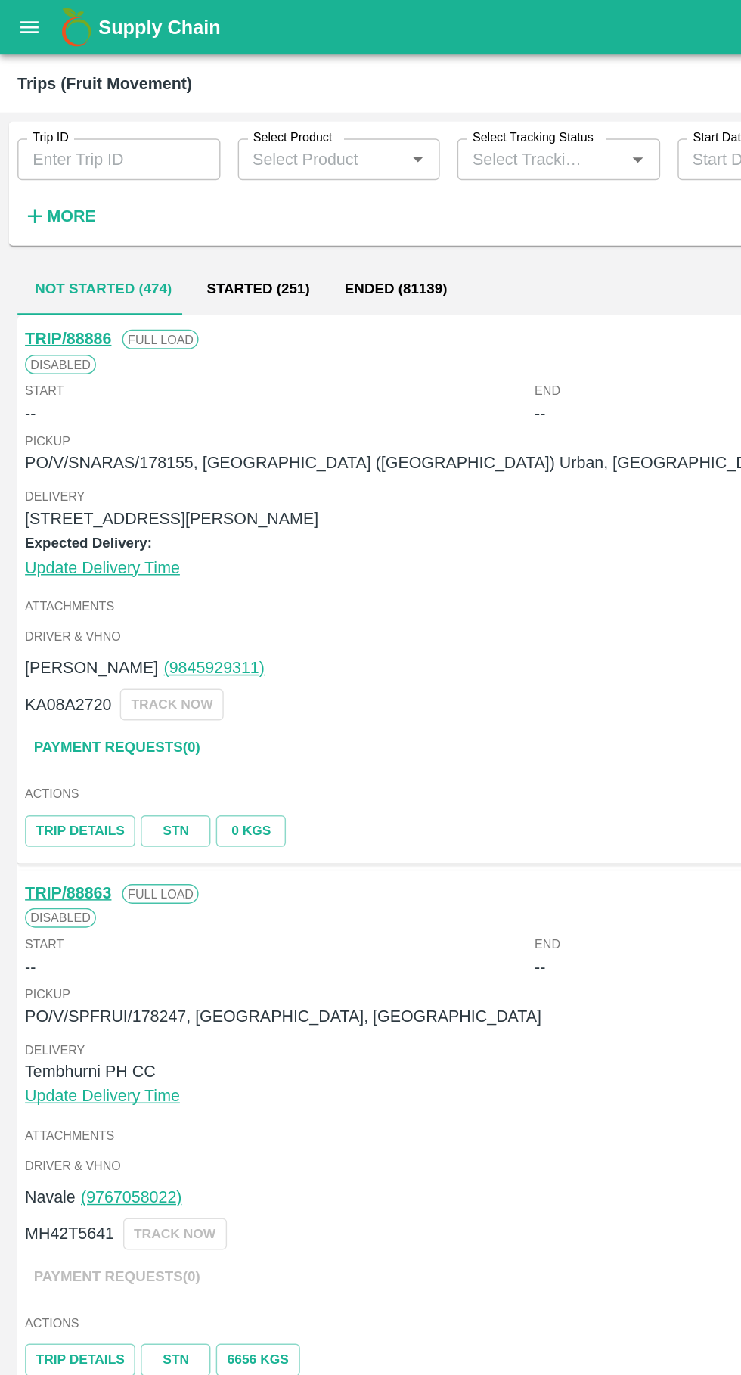
click at [23, 22] on icon "open drawer" at bounding box center [20, 18] width 13 height 8
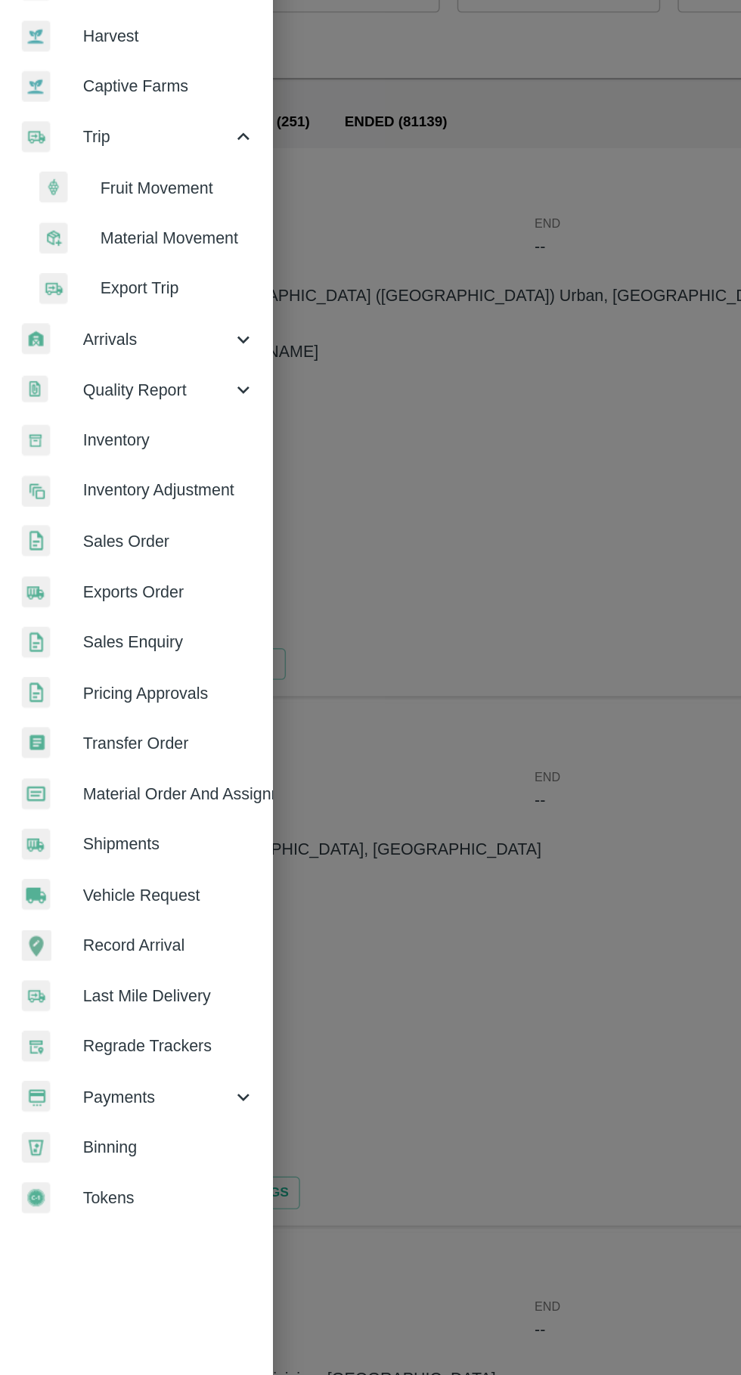
click at [76, 738] on span "Vehicle Request" at bounding box center [117, 737] width 120 height 17
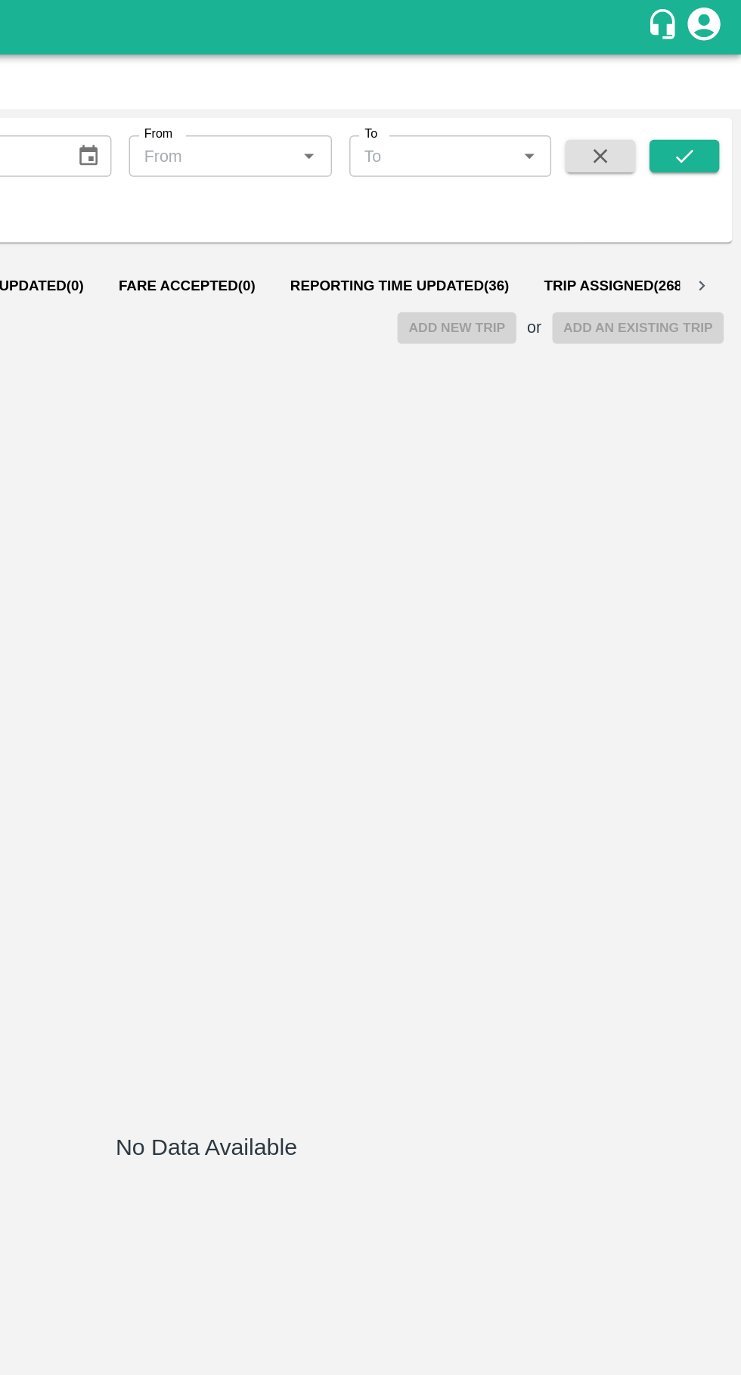
click at [477, 192] on span "Reporting Time Updated ( 36 )" at bounding box center [505, 198] width 152 height 12
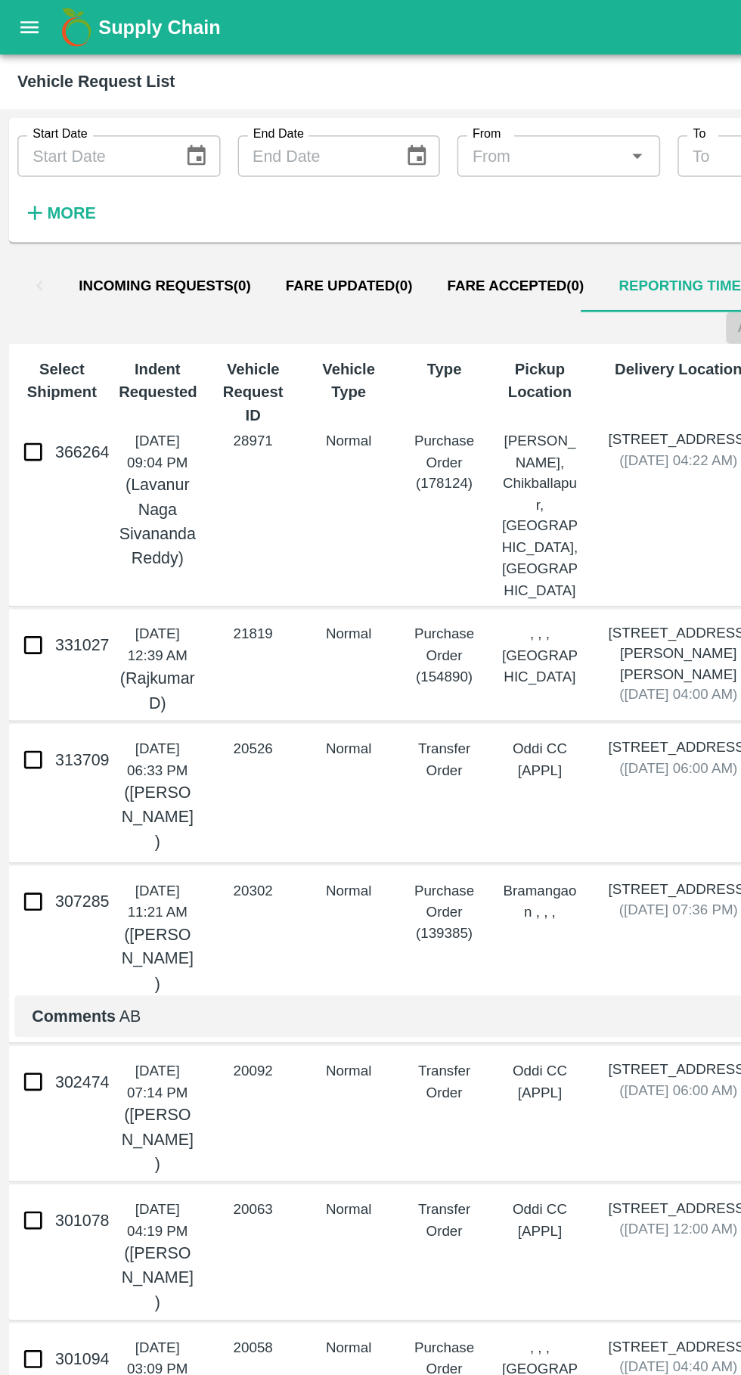
click at [17, 317] on input "366264" at bounding box center [23, 313] width 30 height 30
checkbox input "true"
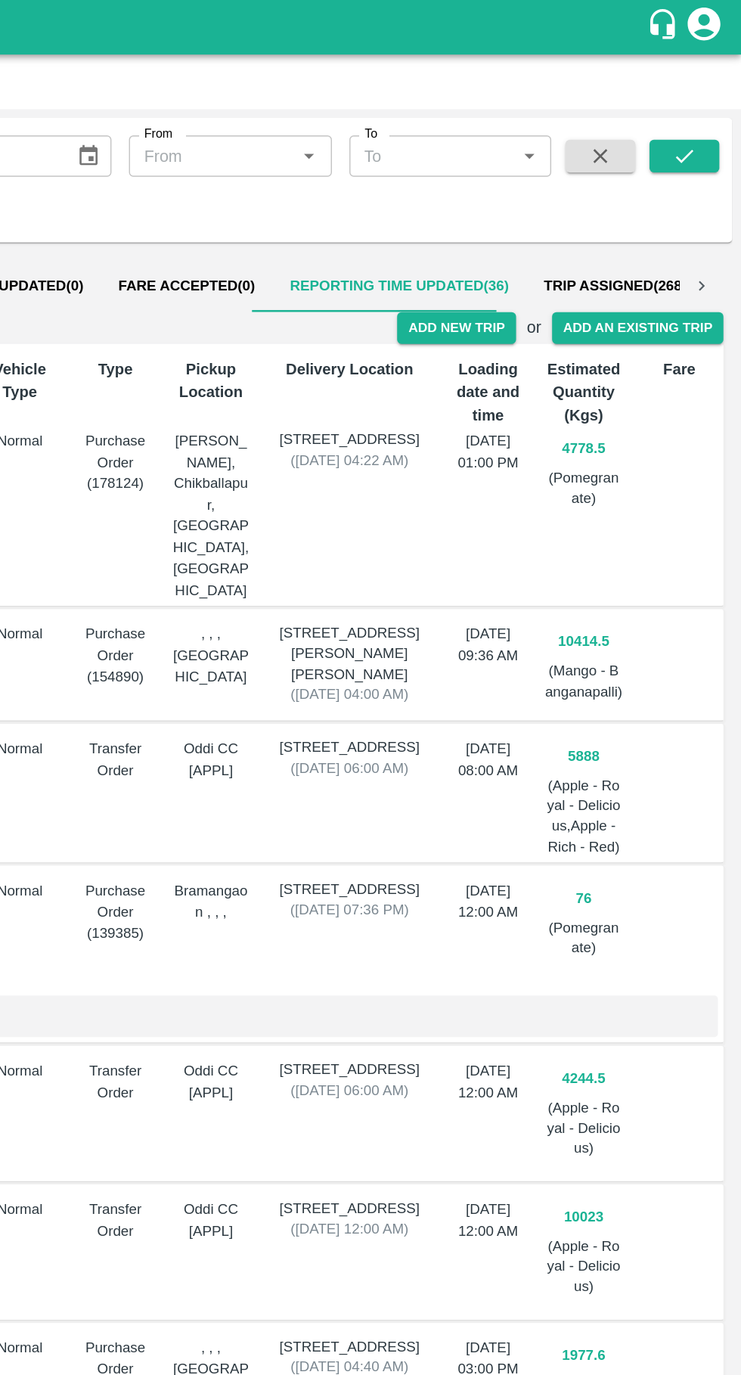
click at [551, 227] on button "Add New Trip" at bounding box center [544, 227] width 82 height 22
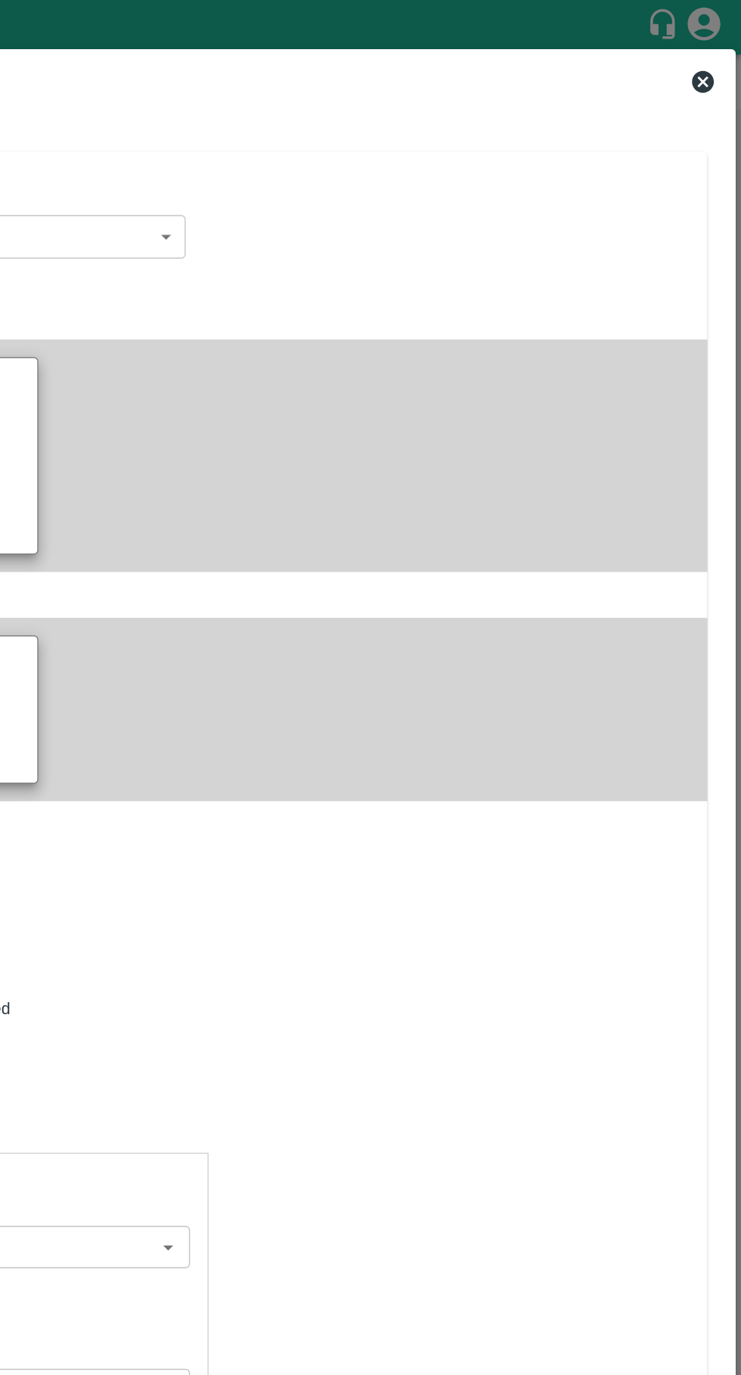
type input "4778.5"
type input "Normal"
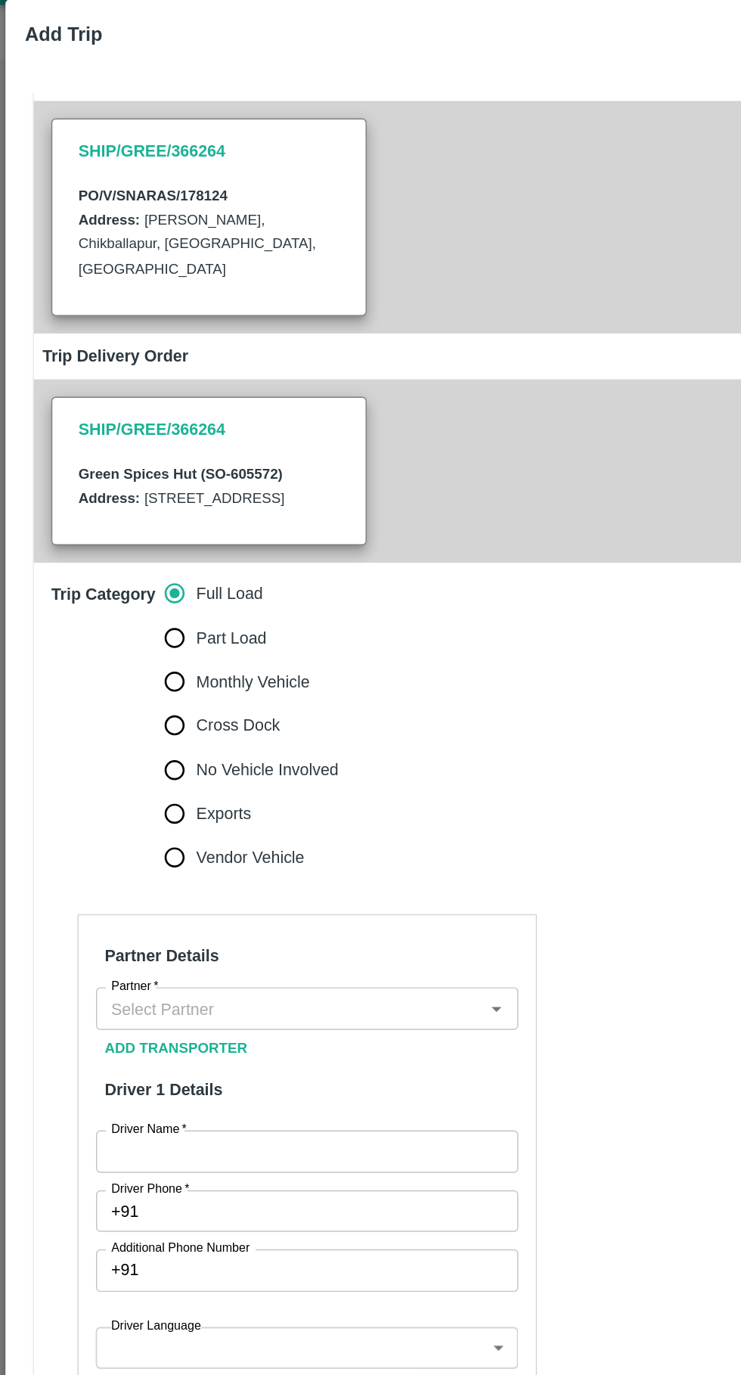
scroll to position [138, 0]
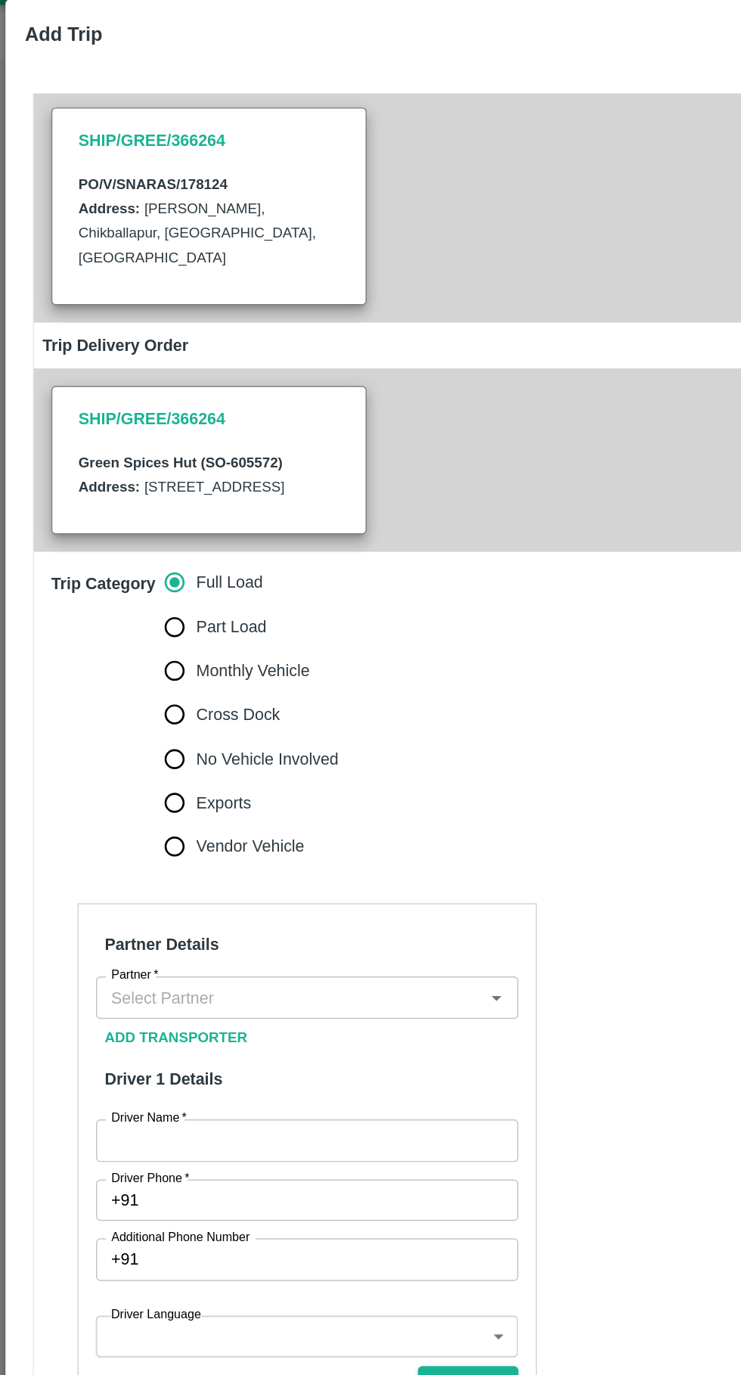
click at [241, 735] on input "Partner   *" at bounding box center [200, 726] width 259 height 20
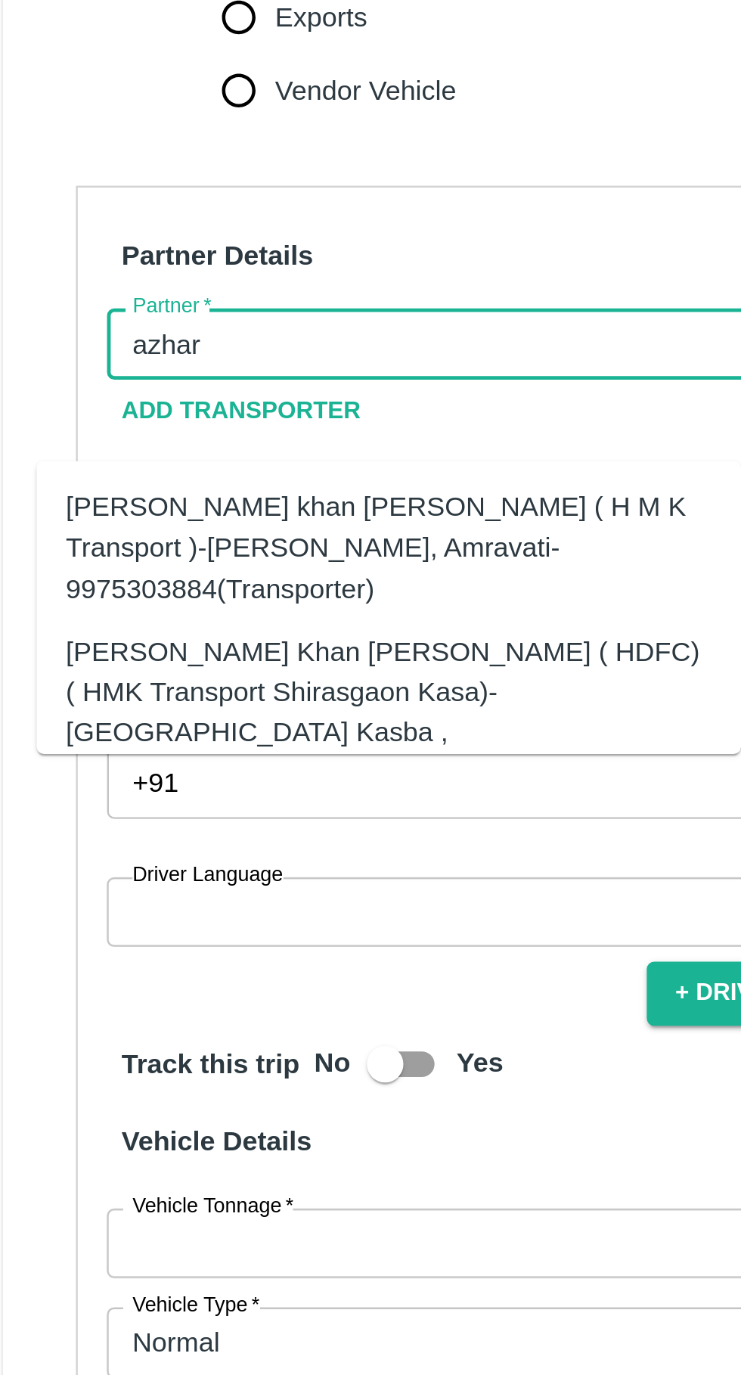
click at [82, 853] on div "[PERSON_NAME] Khan [PERSON_NAME] ( HDFC) ( HMK Transport Shirasgaon Kasa)-[GEOG…" at bounding box center [183, 877] width 267 height 67
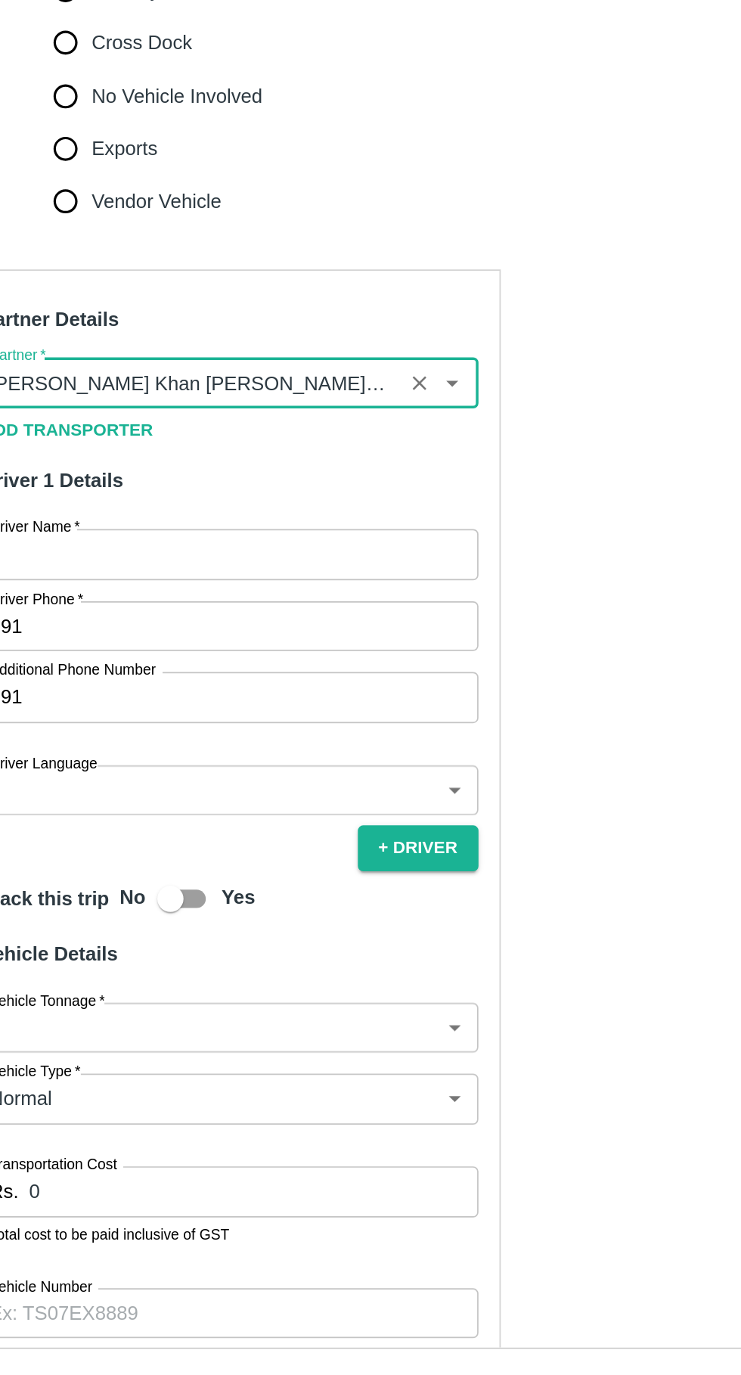
type input "[PERSON_NAME] Khan [PERSON_NAME] ( HDFC) ( HMK Transport Shirasgaon Kasa)-[GEOG…"
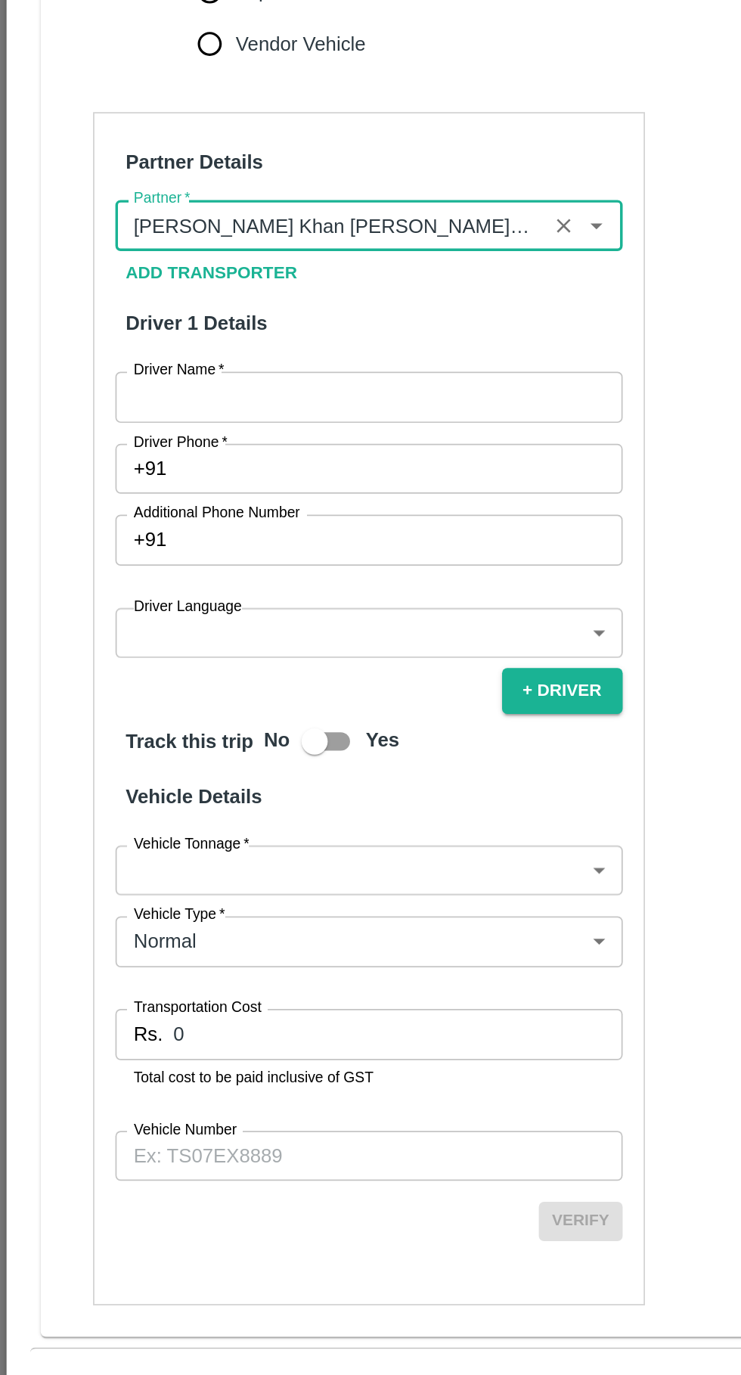
scroll to position [263, 0]
click at [185, 1176] on input "Vehicle Number" at bounding box center [213, 1171] width 293 height 29
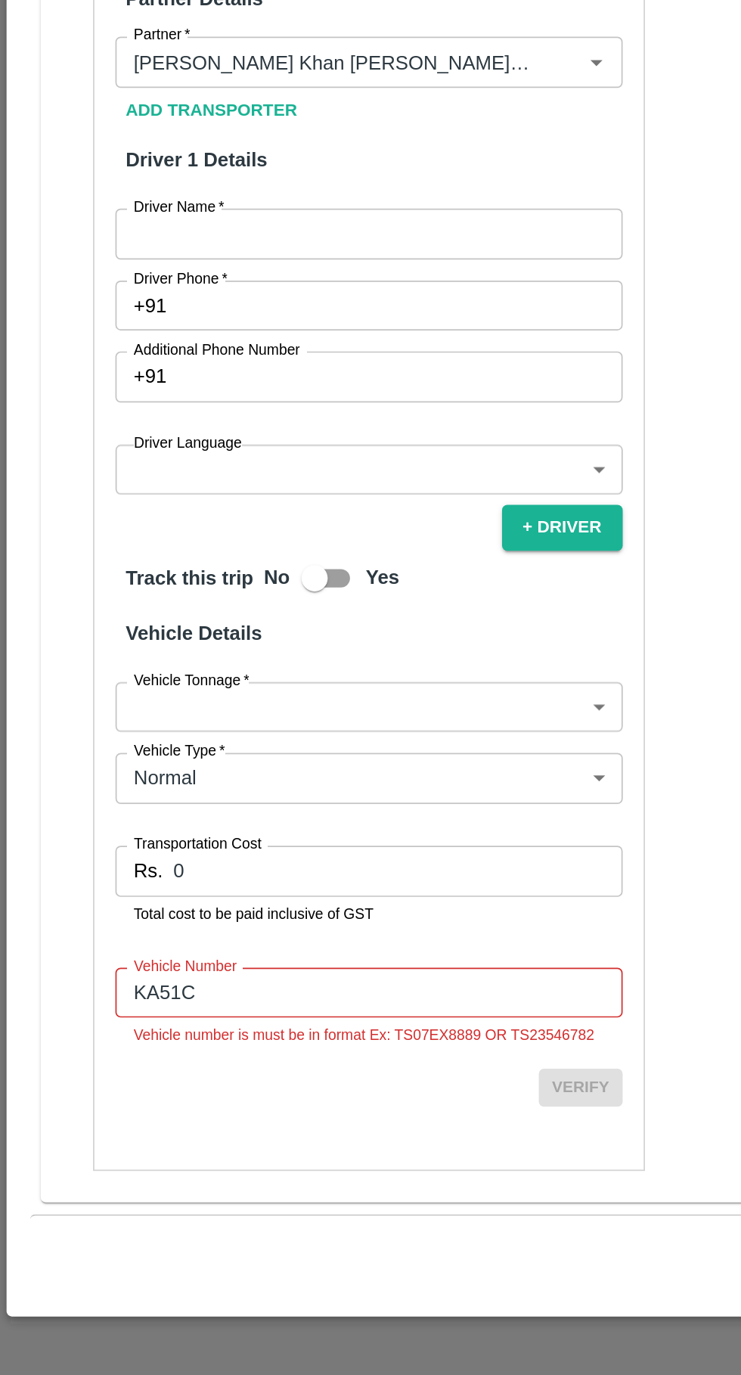
scroll to position [0, 0]
click at [177, 1169] on input "KA51C" at bounding box center [213, 1154] width 293 height 29
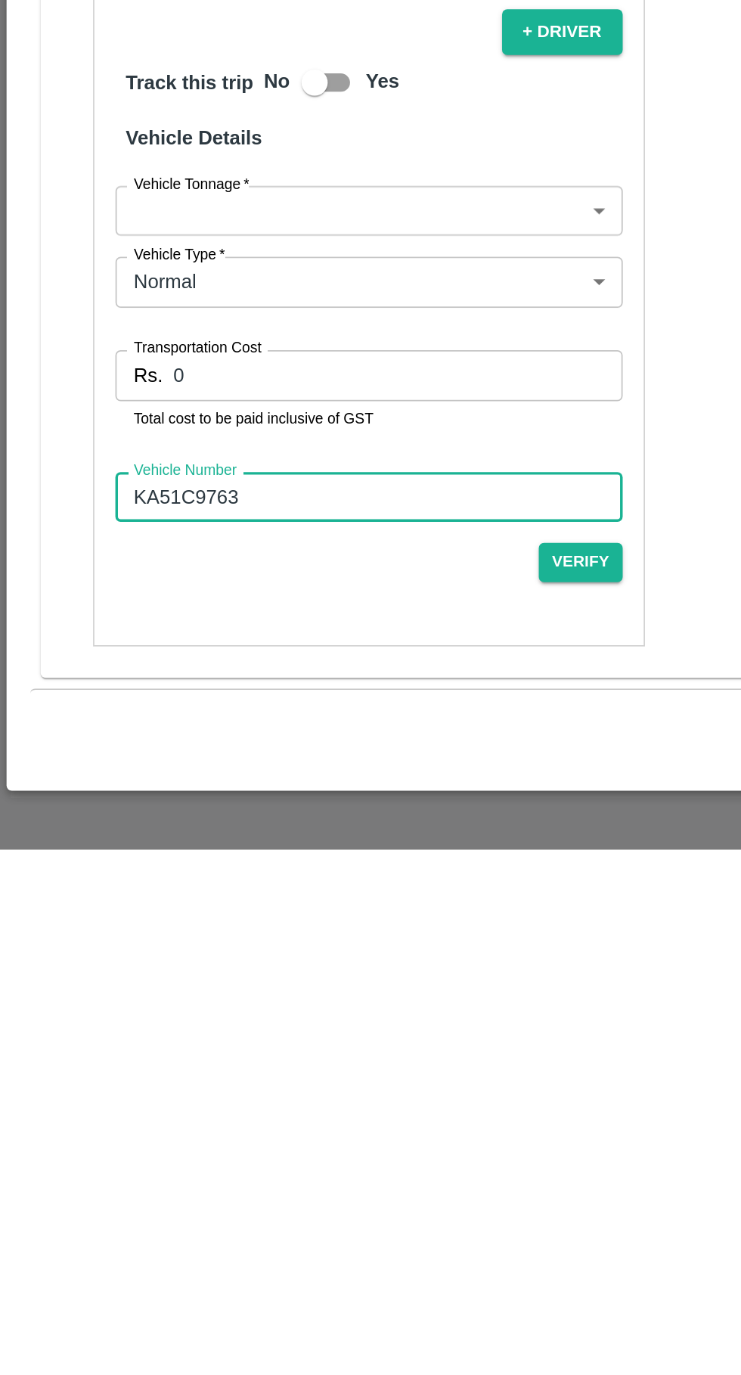
type input "KA51C9763"
click at [195, 1099] on input "0" at bounding box center [229, 1101] width 259 height 29
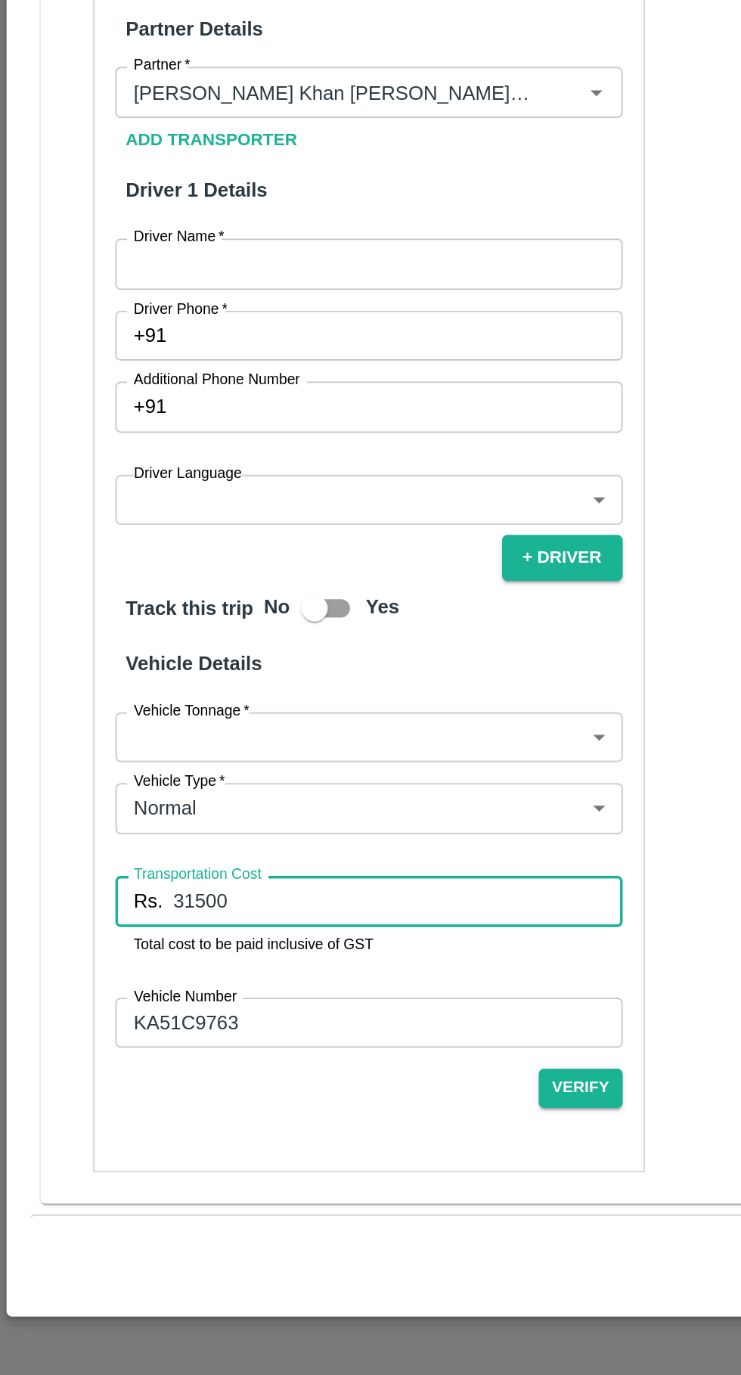
type input "31500"
click at [284, 1014] on body "Supply Chain Vehicle Request List Start Date Start Date End Date End Date From …" at bounding box center [370, 687] width 741 height 1375
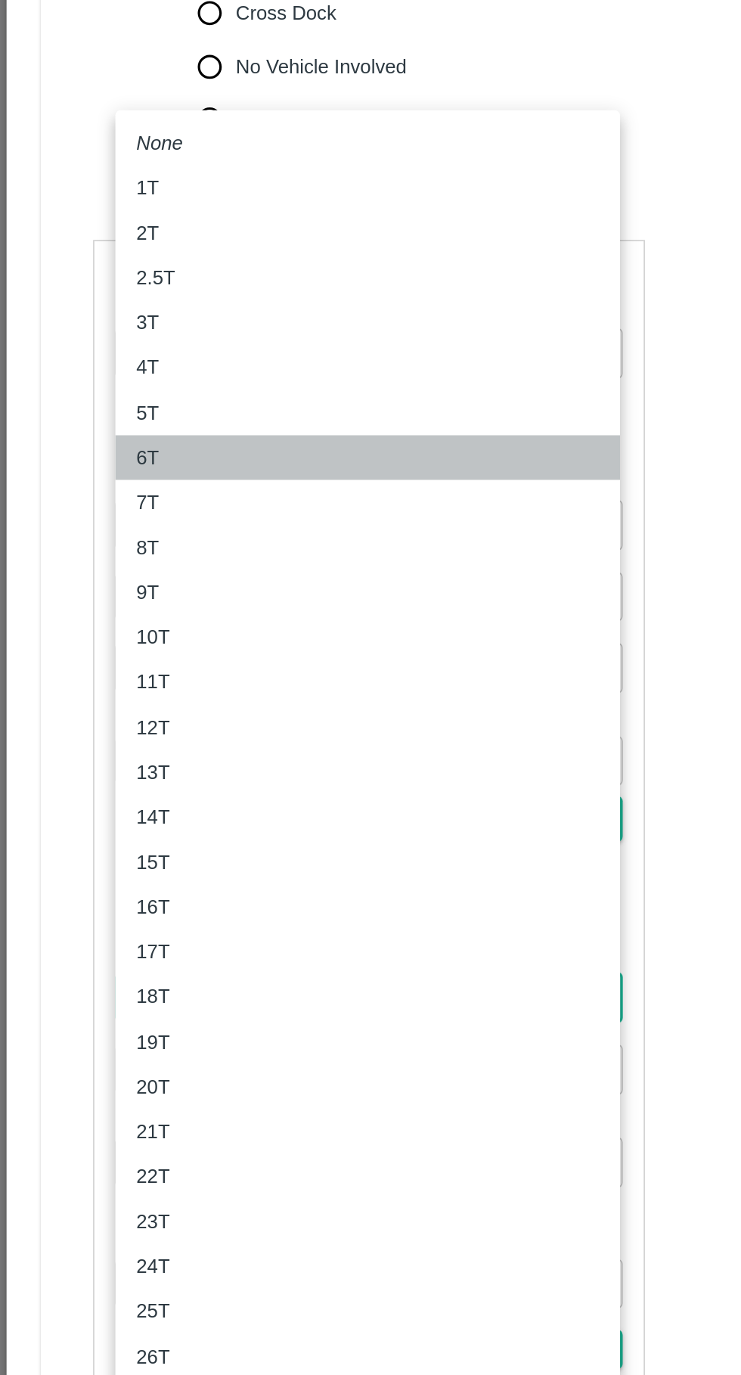
click at [78, 697] on li "6T" at bounding box center [212, 695] width 291 height 26
type input "6000"
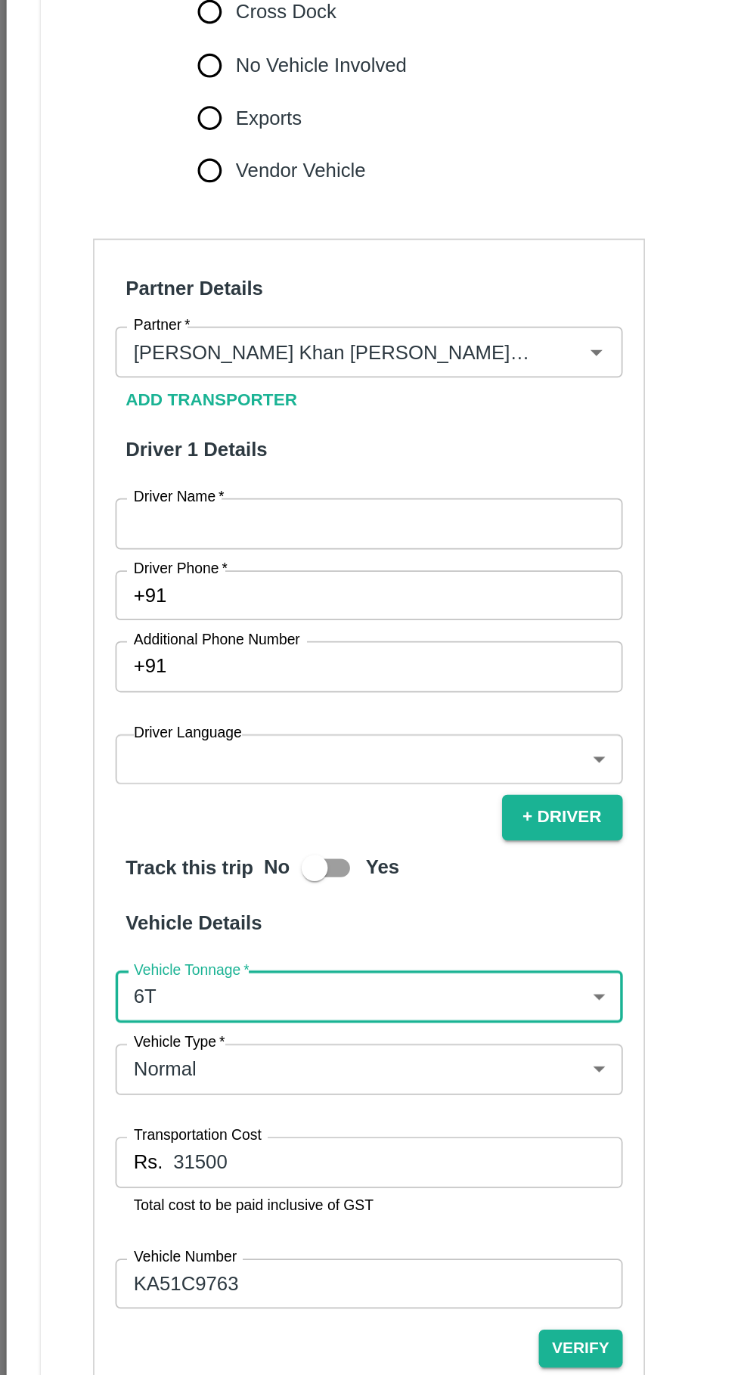
click at [107, 873] on body "Supply Chain Vehicle Request List Start Date Start Date End Date End Date From …" at bounding box center [370, 687] width 741 height 1375
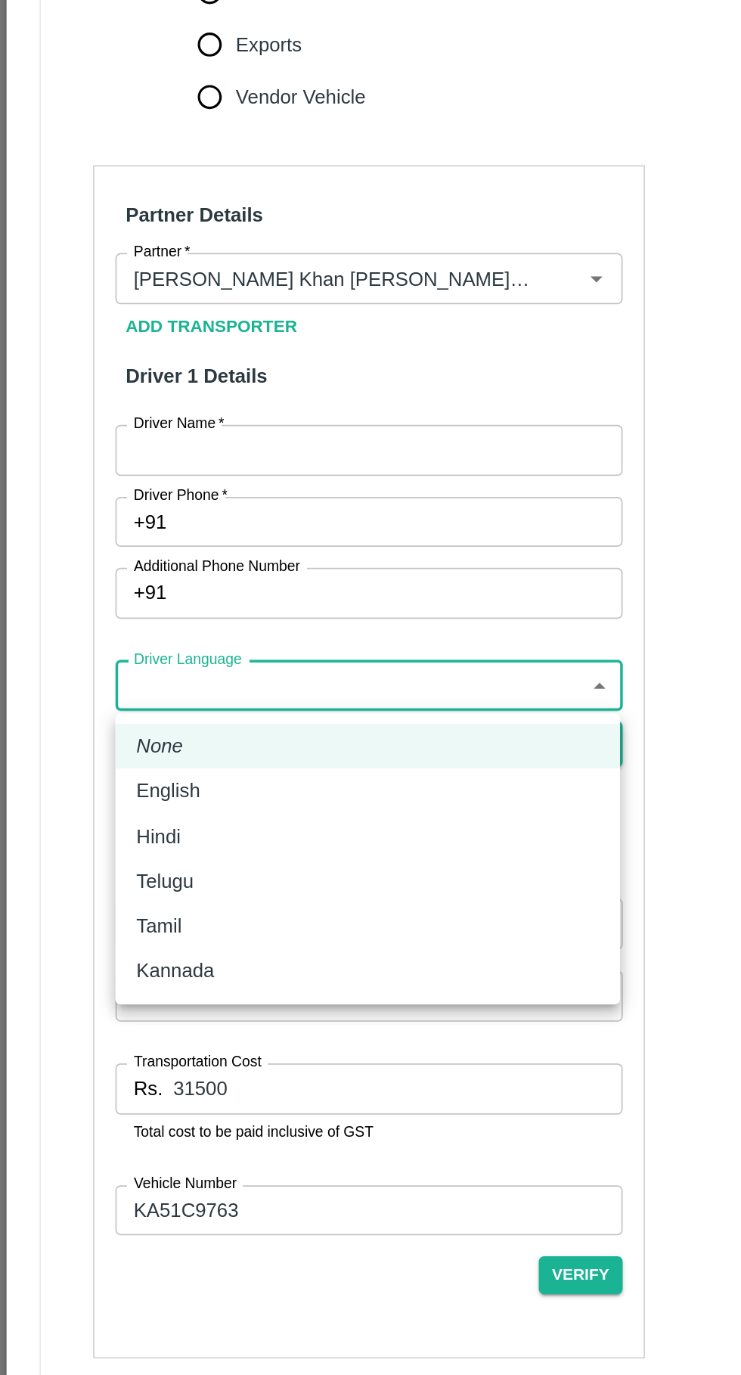
click at [85, 952] on p "Hindi" at bounding box center [92, 956] width 26 height 17
type input "hi"
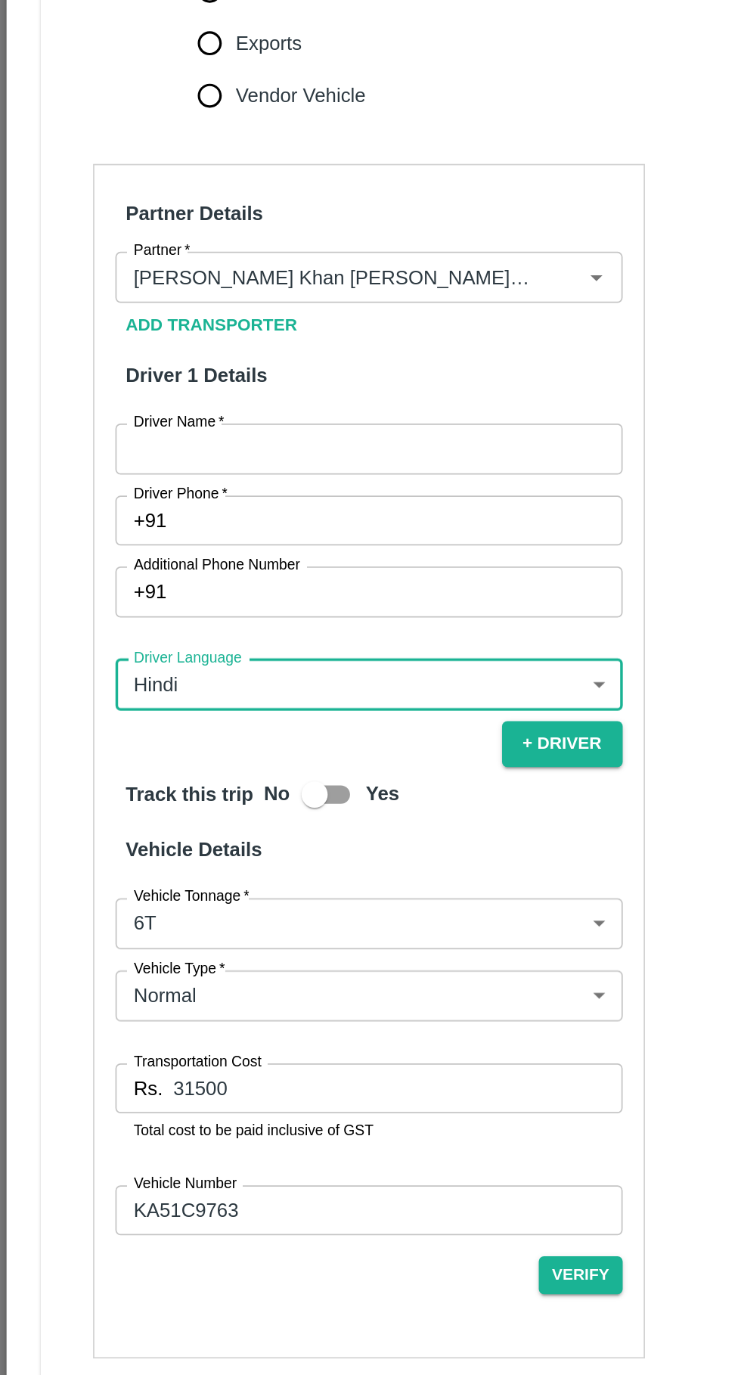
click at [122, 735] on input "Driver Name   *" at bounding box center [213, 732] width 293 height 29
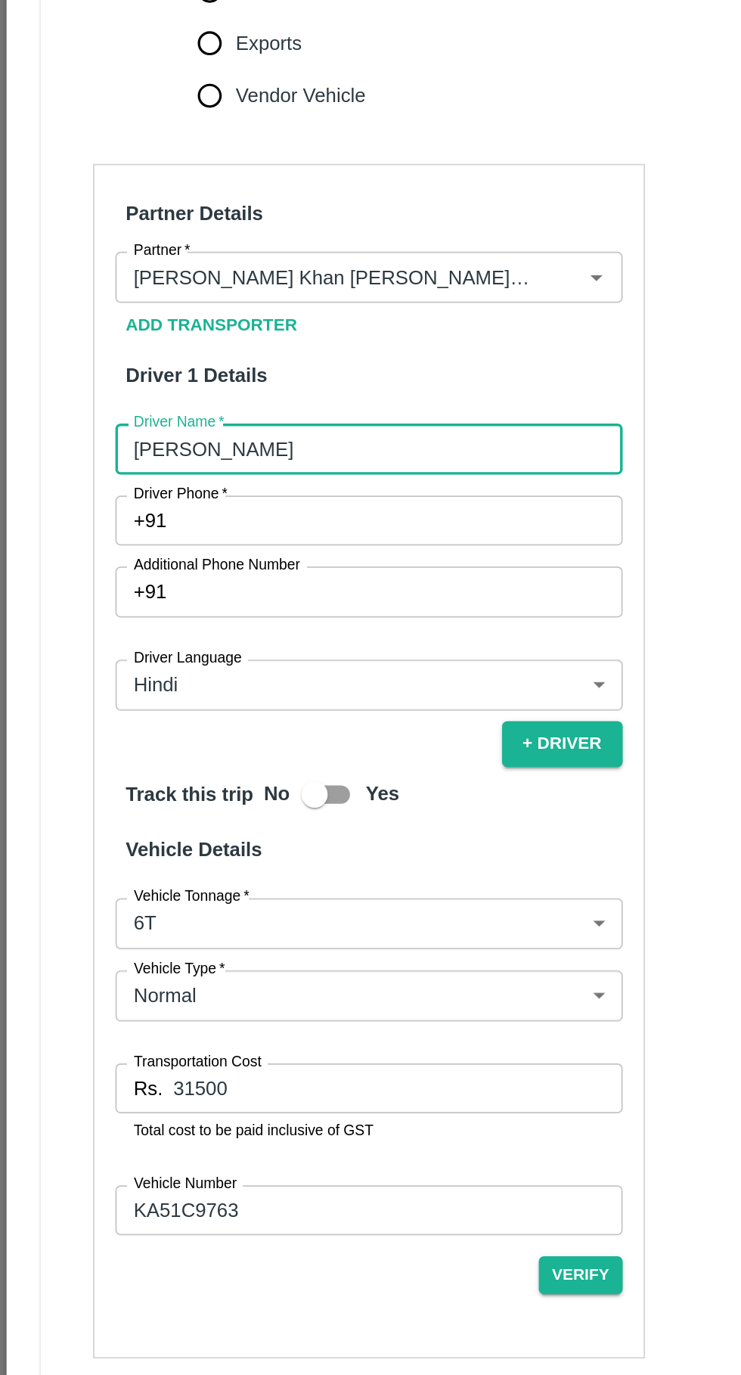
type input "[PERSON_NAME]"
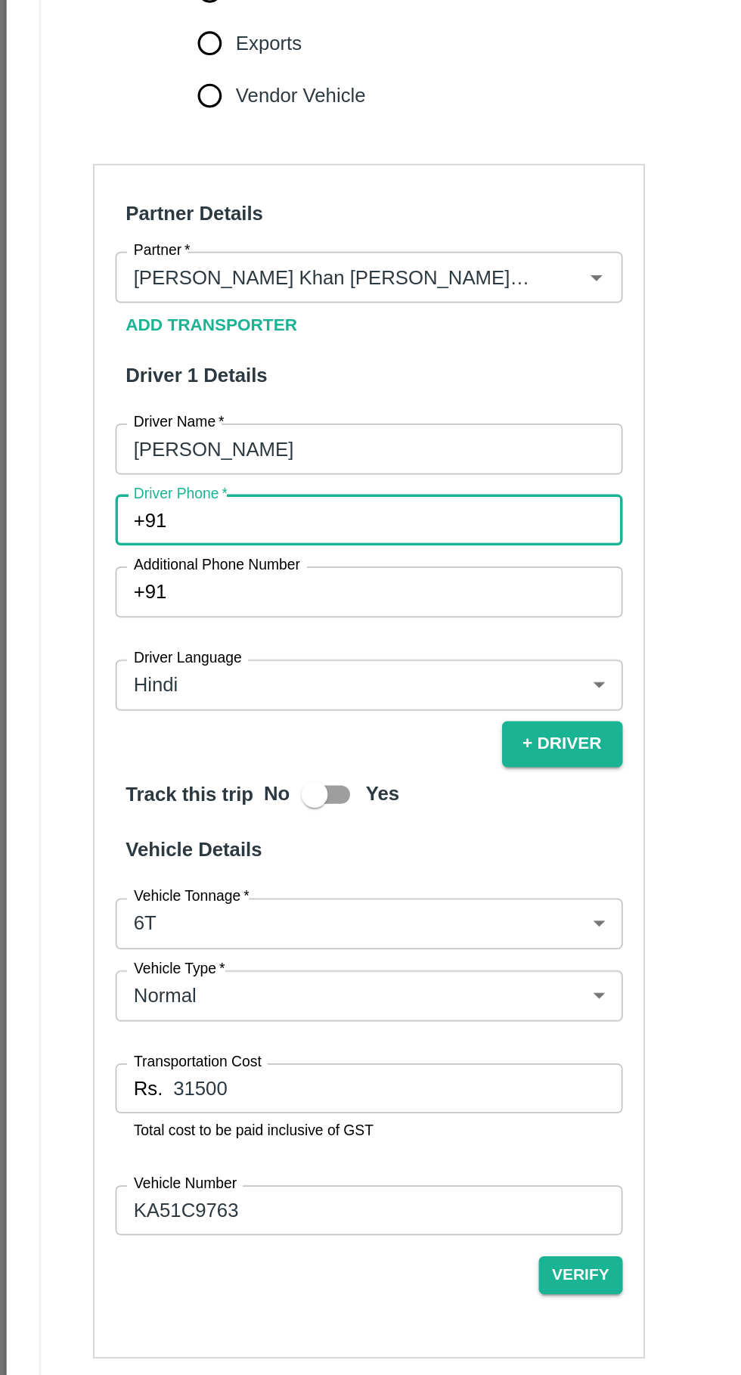
paste input "9972644372"
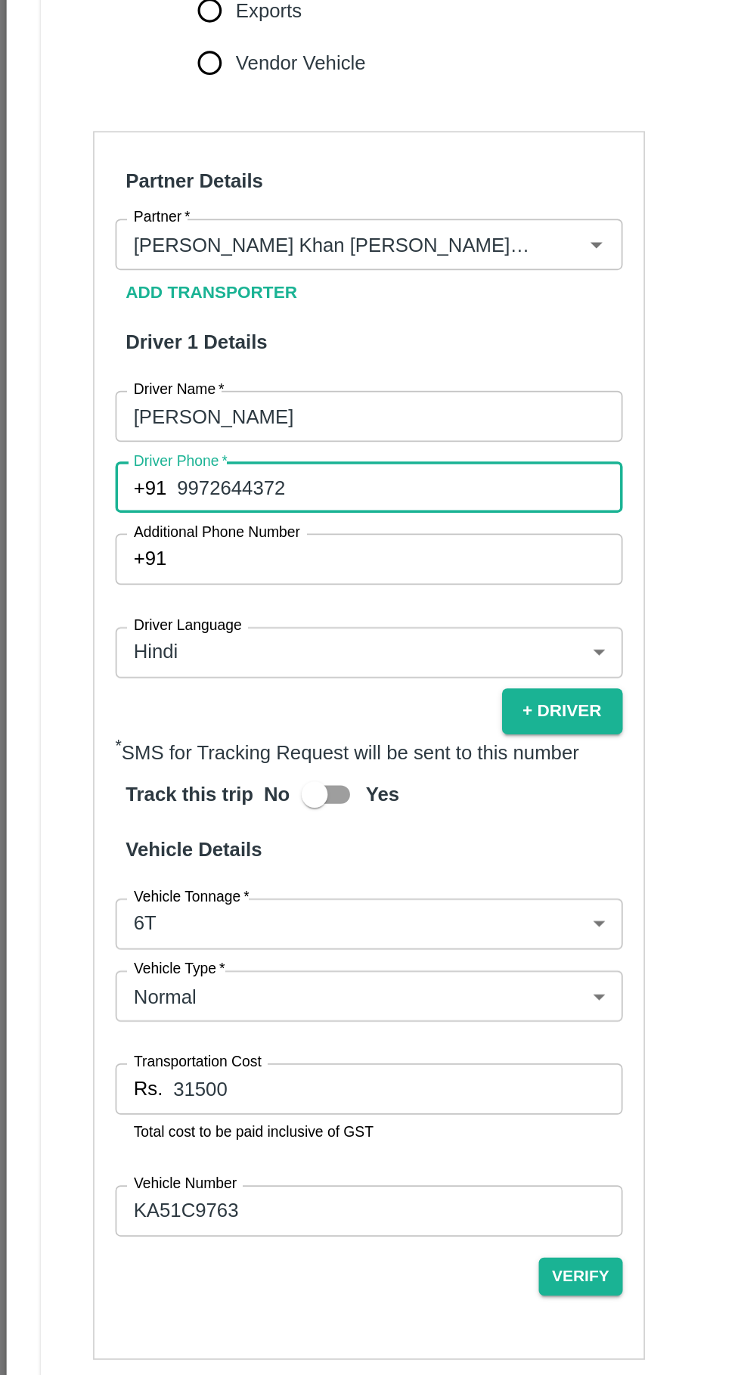
scroll to position [283, 0]
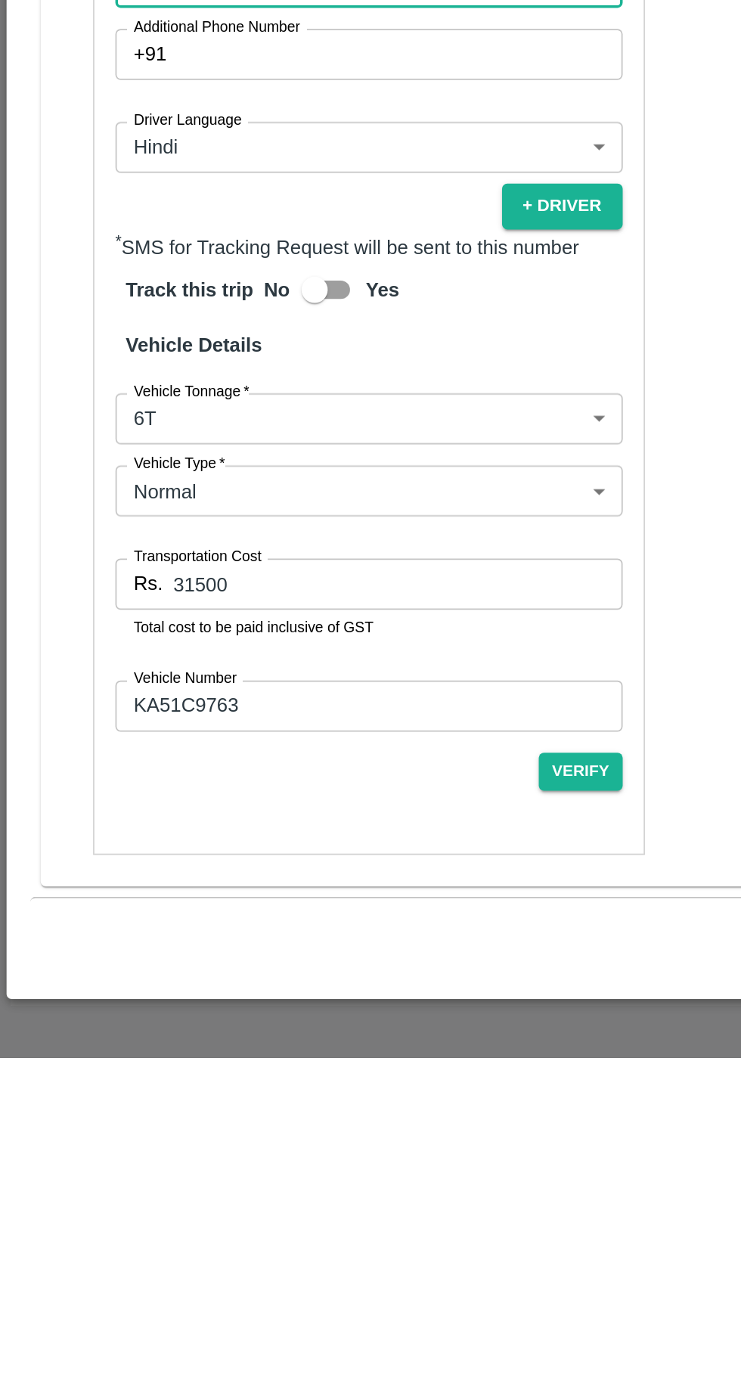
type input "9972644372"
click at [180, 1105] on input "31500" at bounding box center [229, 1101] width 259 height 29
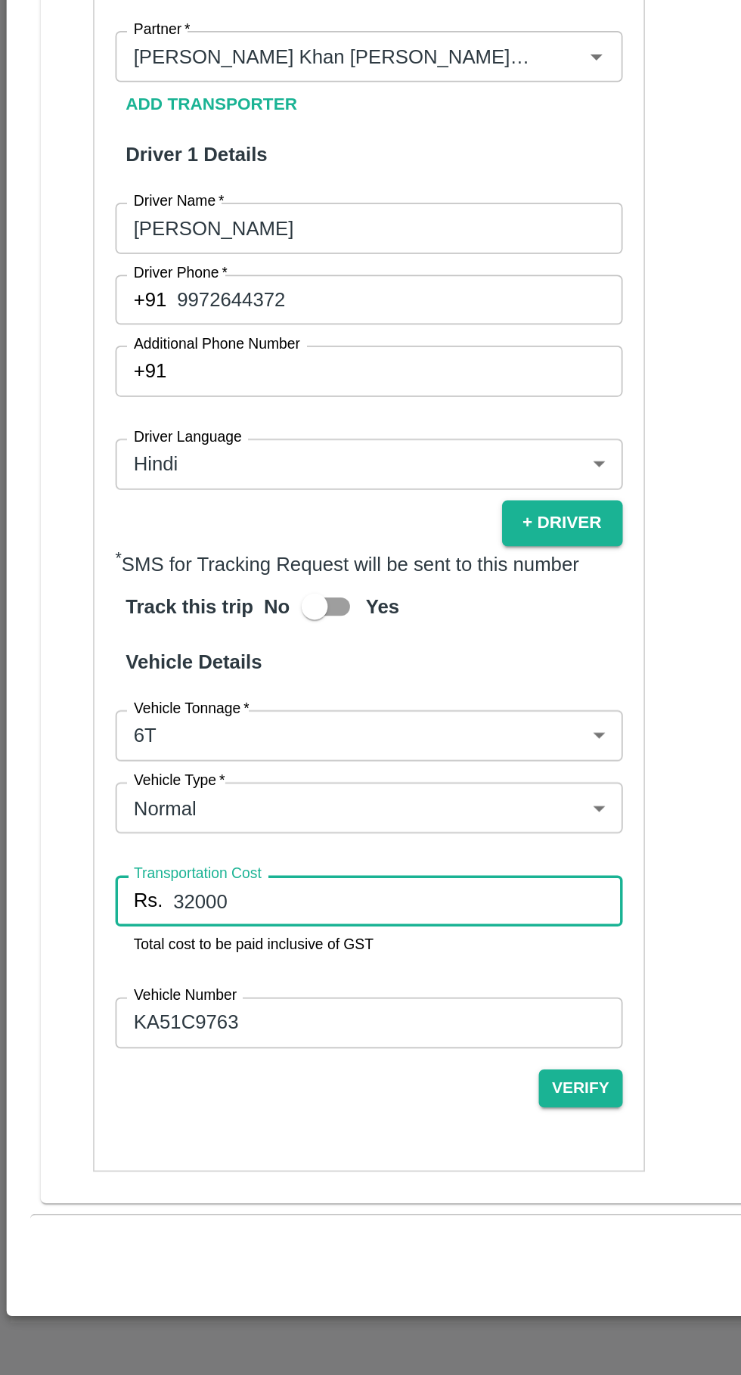
scroll to position [0, 0]
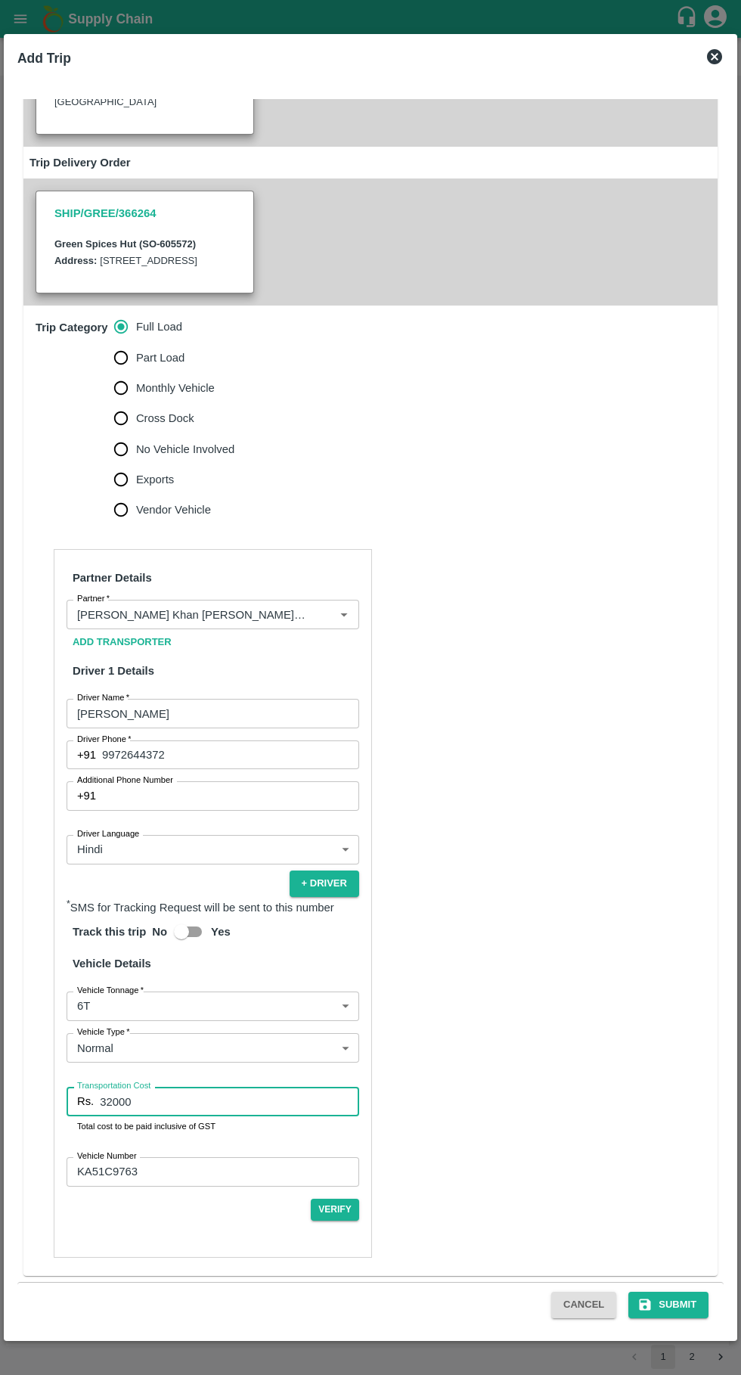
type input "32000"
click at [673, 1300] on button "Submit" at bounding box center [669, 1305] width 80 height 26
